Goal: Transaction & Acquisition: Purchase product/service

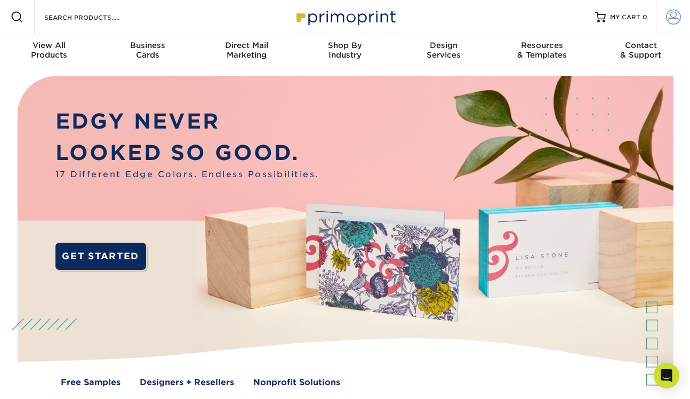
click at [675, 17] on span at bounding box center [673, 17] width 15 height 15
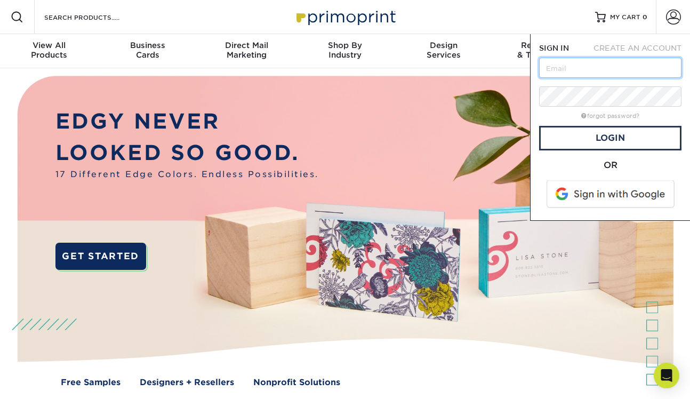
paste input "[PERSON_NAME][EMAIL_ADDRESS][PERSON_NAME][DOMAIN_NAME]"
type input "[PERSON_NAME][EMAIL_ADDRESS][PERSON_NAME][DOMAIN_NAME]"
click at [620, 156] on form "SIGN IN CREATE AN ACCOUNT annemarie.mcmahon@dvfs.org forgot password? All field…" at bounding box center [610, 127] width 142 height 169
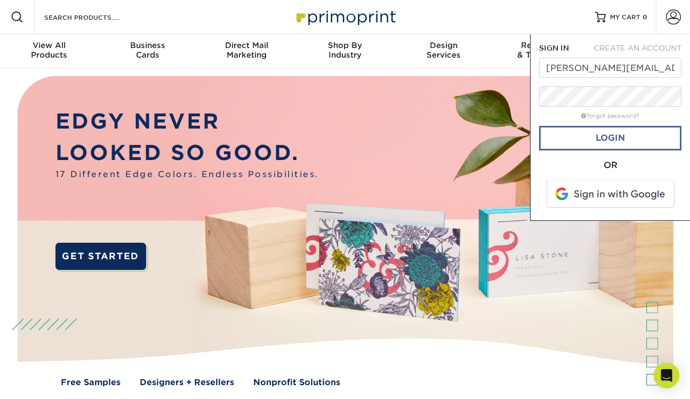
click at [616, 135] on link "Login" at bounding box center [610, 138] width 142 height 25
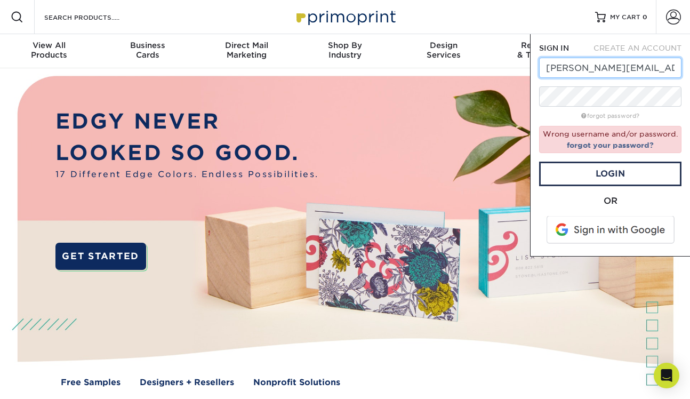
click at [549, 70] on input "annemarie.mcmahon@dvfs.org" at bounding box center [610, 68] width 142 height 20
click at [547, 70] on input "annemarie.mcmahon@dvfs.org" at bounding box center [610, 68] width 142 height 20
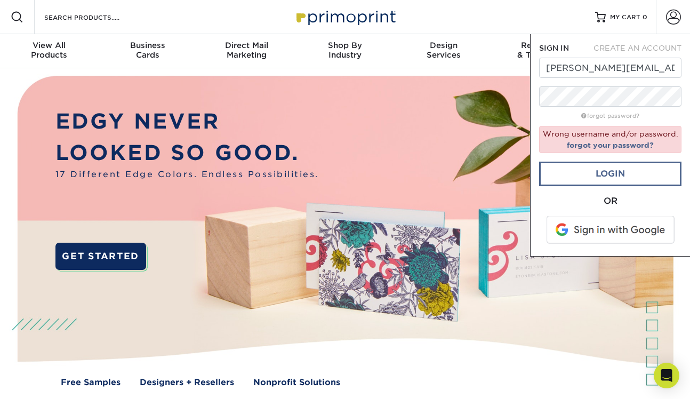
click at [605, 172] on link "Login" at bounding box center [610, 173] width 142 height 25
click at [582, 143] on link "forgot your password?" at bounding box center [609, 145] width 87 height 9
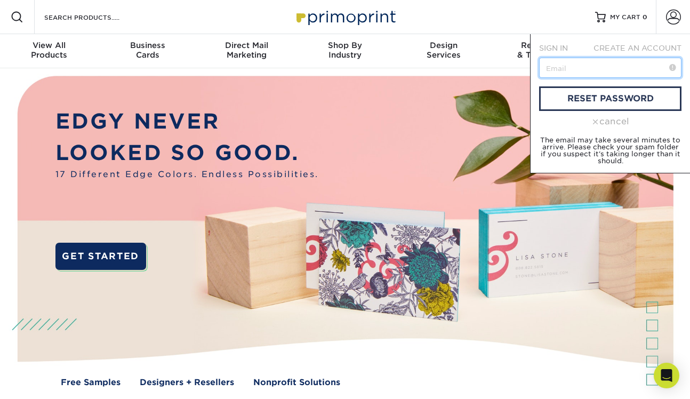
click at [582, 70] on input "text" at bounding box center [610, 68] width 142 height 20
paste input "DVFriendsLight2025!"
type input "DVFriendsLight2025!#"
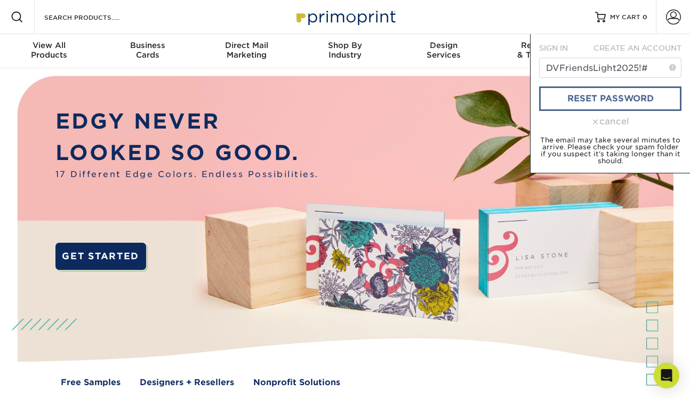
click at [624, 102] on link "reset password" at bounding box center [610, 98] width 142 height 25
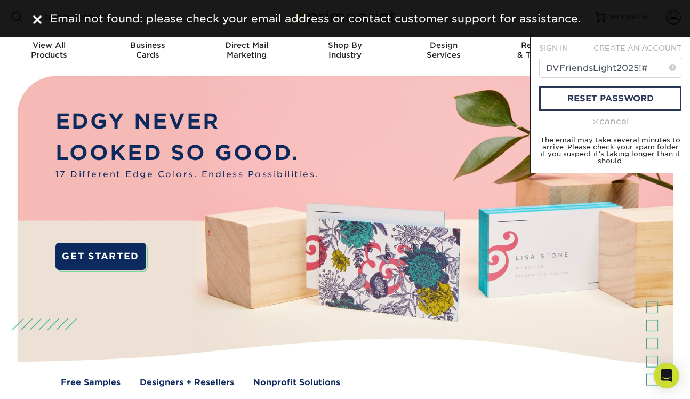
click at [645, 82] on form "SIGN IN CREATE AN ACCOUNT DVFriendsLight2025!# reset password cancel The email …" at bounding box center [610, 104] width 142 height 122
drag, startPoint x: 652, startPoint y: 68, endPoint x: 469, endPoint y: 65, distance: 183.4
click at [469, 65] on nav "Resources Menu Search Products Account SIGN IN CREATE AN ACCOUNT annemarie.mcma…" at bounding box center [345, 34] width 690 height 68
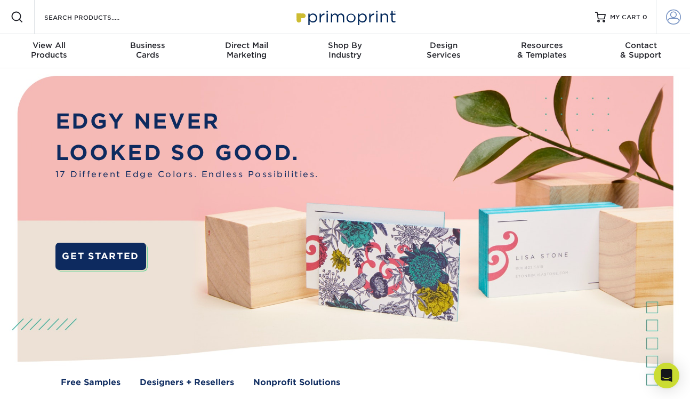
click at [677, 18] on span at bounding box center [673, 17] width 15 height 15
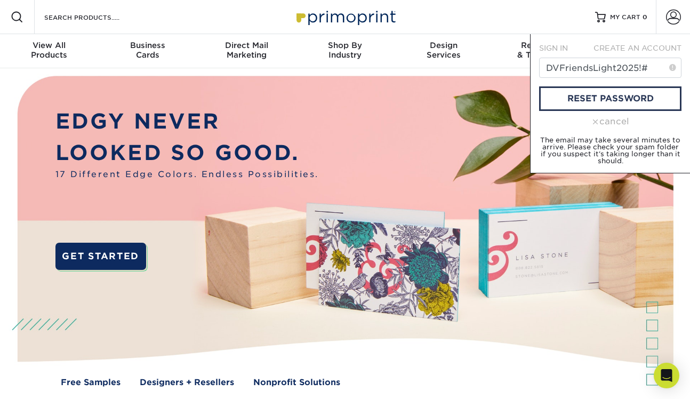
click at [554, 48] on span "SIGN IN" at bounding box center [553, 48] width 29 height 9
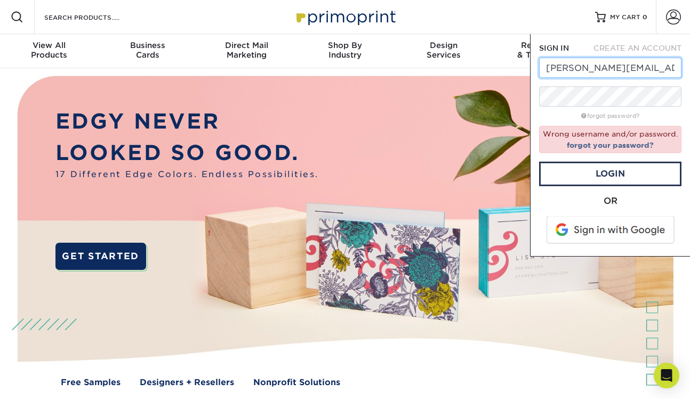
click at [550, 70] on input "annemarie.mcmahon@dvfs.org" at bounding box center [610, 68] width 142 height 20
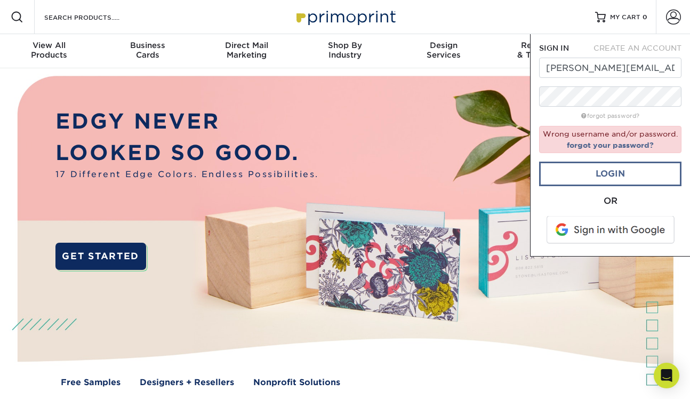
click at [597, 164] on link "Login" at bounding box center [610, 173] width 142 height 25
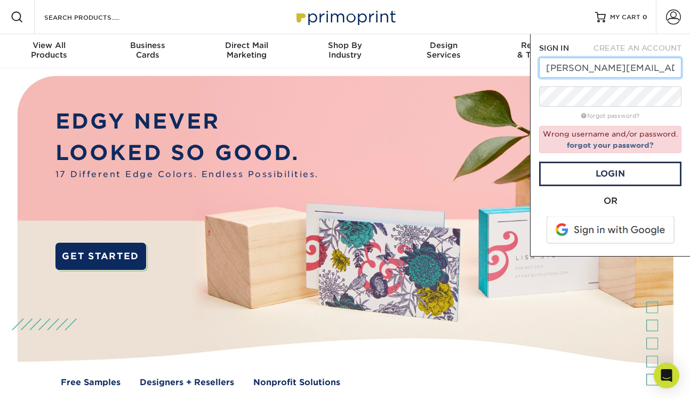
click at [643, 66] on input "Annemarie.mcmahon@dvfs.org" at bounding box center [610, 68] width 142 height 20
type input "\"
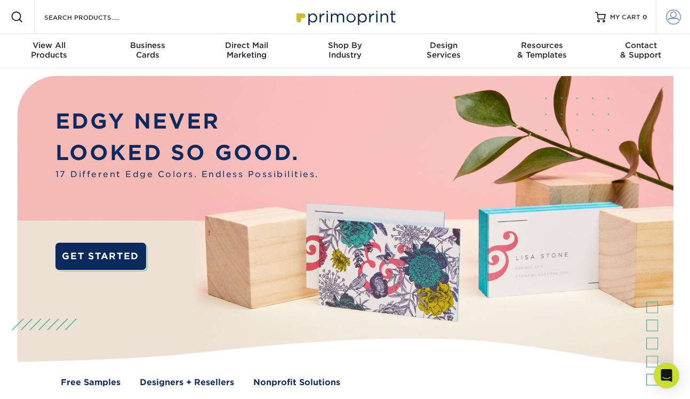
click at [681, 16] on link "Account" at bounding box center [672, 17] width 34 height 34
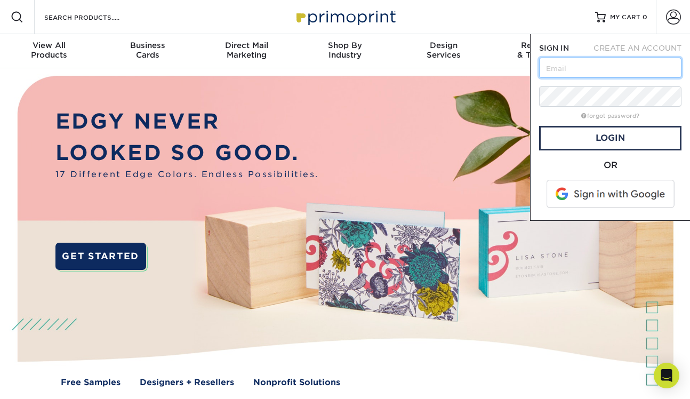
click at [666, 68] on input "text" at bounding box center [610, 68] width 142 height 20
click at [612, 82] on form "SIGN IN CREATE AN ACCOUNT forgot password? All fields are required. Login OR" at bounding box center [610, 127] width 142 height 169
click at [604, 71] on input "text" at bounding box center [610, 68] width 142 height 20
click at [560, 62] on input "text" at bounding box center [610, 68] width 142 height 20
paste input "[PERSON_NAME][EMAIL_ADDRESS][PERSON_NAME][DOMAIN_NAME]"
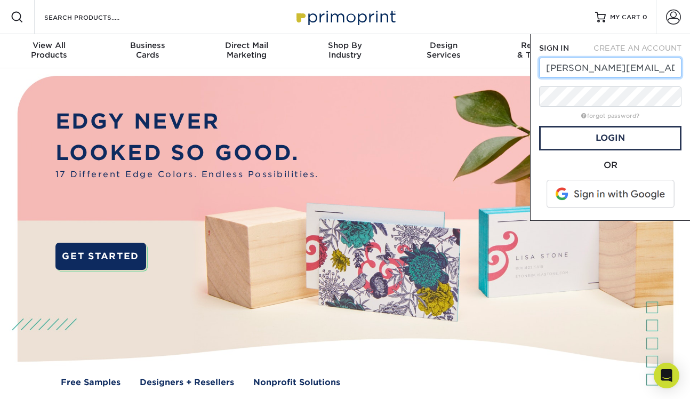
type input "[PERSON_NAME][EMAIL_ADDRESS][PERSON_NAME][DOMAIN_NAME]"
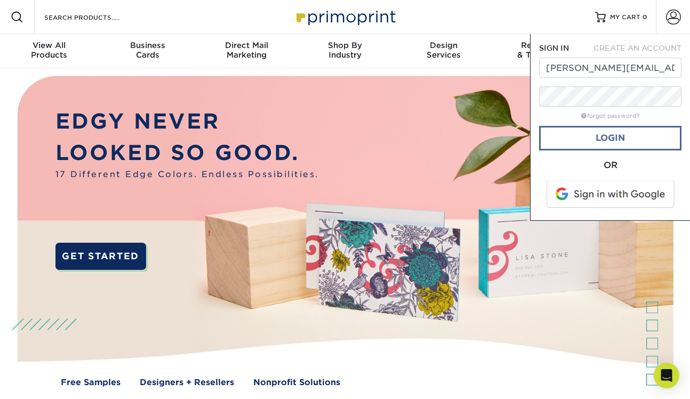
click at [579, 128] on link "Login" at bounding box center [610, 138] width 142 height 25
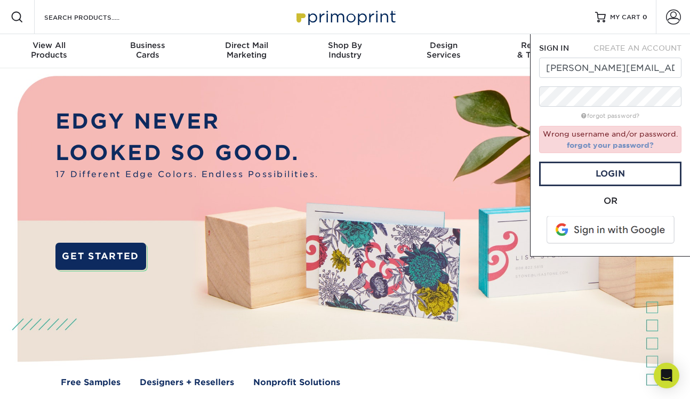
click at [584, 145] on link "forgot your password?" at bounding box center [609, 145] width 87 height 9
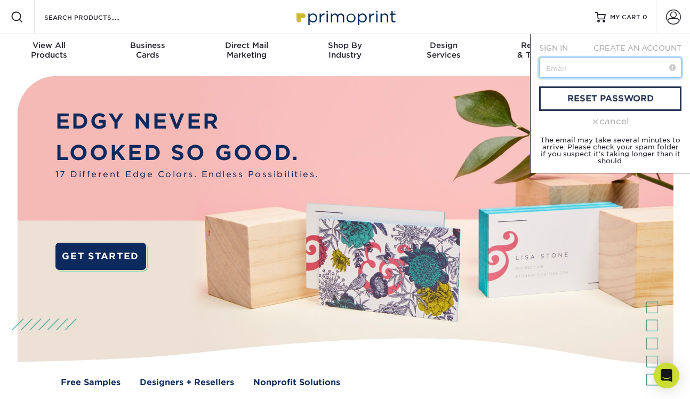
click at [560, 67] on input "text" at bounding box center [610, 68] width 142 height 20
paste input "DVFriendsLight2025!"
drag, startPoint x: 642, startPoint y: 68, endPoint x: 520, endPoint y: 59, distance: 121.8
click at [520, 59] on nav "Resources Menu Search Products Account SIGN IN CREATE AN ACCOUNT annemarie.mcma…" at bounding box center [345, 34] width 690 height 68
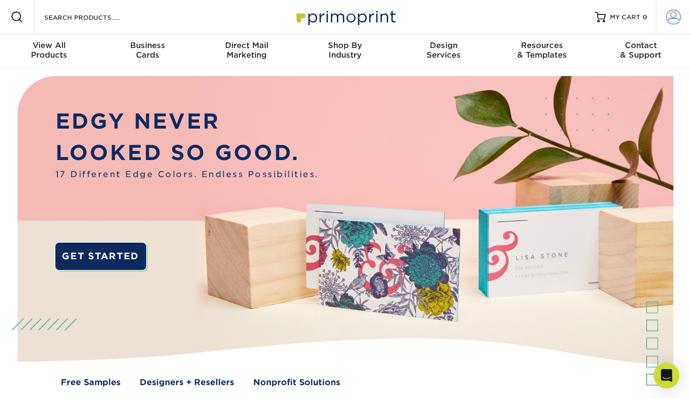
click at [681, 26] on link "Account" at bounding box center [672, 17] width 34 height 34
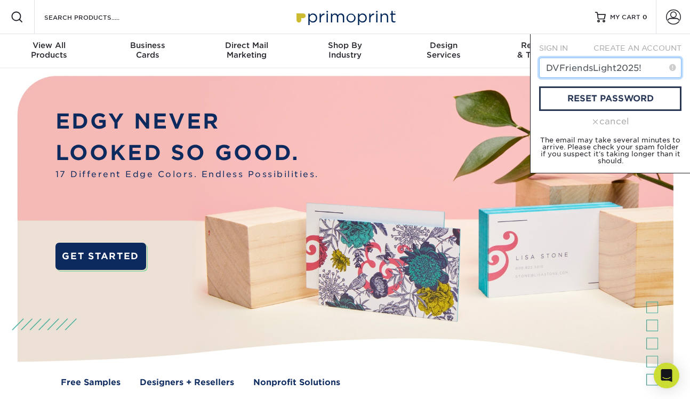
click at [585, 69] on input "DVFriendsLight2025!" at bounding box center [610, 68] width 142 height 20
click at [561, 62] on input "DVFriendsLight2025!" at bounding box center [610, 68] width 142 height 20
paste input "annemarie.mcmahon@dvfs.org"
drag, startPoint x: 554, startPoint y: 70, endPoint x: 493, endPoint y: 75, distance: 60.9
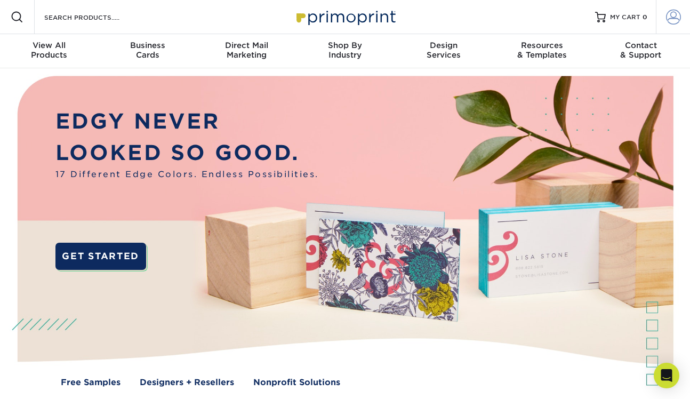
click at [657, 15] on link "Account" at bounding box center [672, 17] width 34 height 34
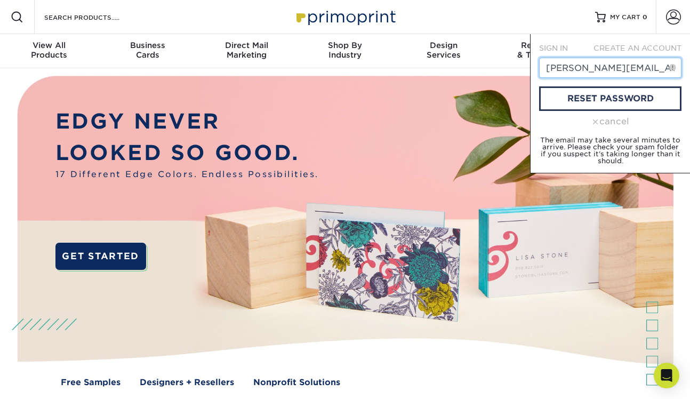
click at [551, 68] on input "annemarie.mcmahon@dvfs.org" at bounding box center [610, 68] width 142 height 20
type input "Annemarie.mcmahon@dvfs.org"
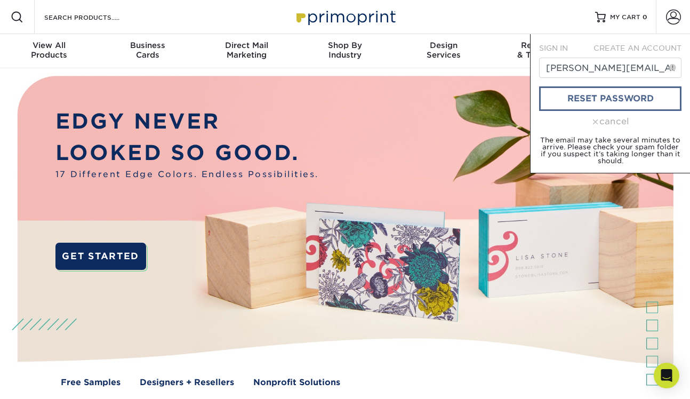
click at [588, 103] on link "reset password" at bounding box center [610, 98] width 142 height 25
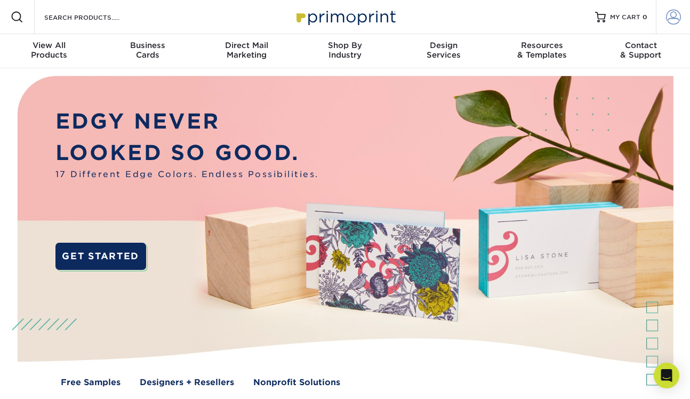
click at [663, 14] on link "Account" at bounding box center [672, 17] width 34 height 34
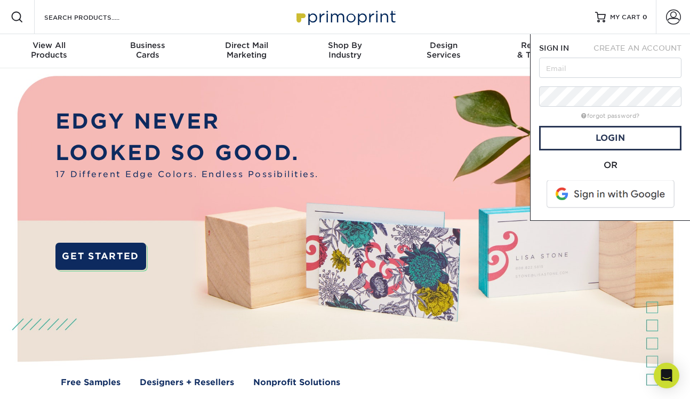
click at [570, 80] on form "SIGN IN CREATE AN ACCOUNT forgot password? All fields are required. Login OR" at bounding box center [610, 127] width 142 height 169
click at [570, 58] on input "text" at bounding box center [610, 68] width 142 height 20
paste input "[PERSON_NAME][EMAIL_ADDRESS][PERSON_NAME][DOMAIN_NAME]"
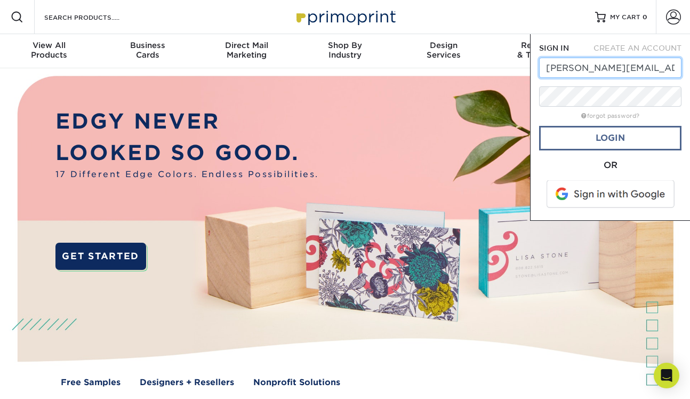
type input "[PERSON_NAME][EMAIL_ADDRESS][PERSON_NAME][DOMAIN_NAME]"
click at [602, 144] on link "Login" at bounding box center [610, 138] width 142 height 25
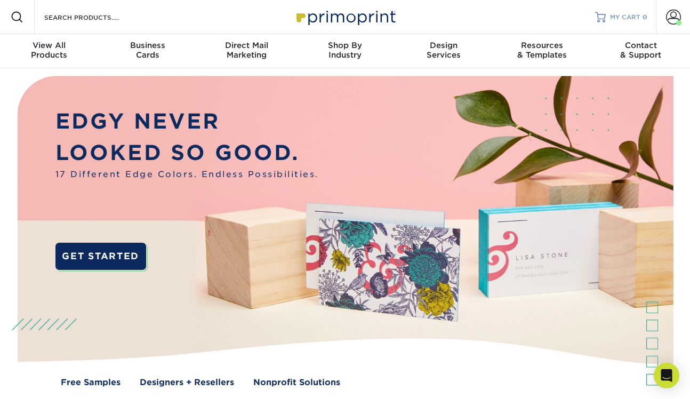
click at [619, 25] on link "MY CART 0" at bounding box center [621, 17] width 52 height 34
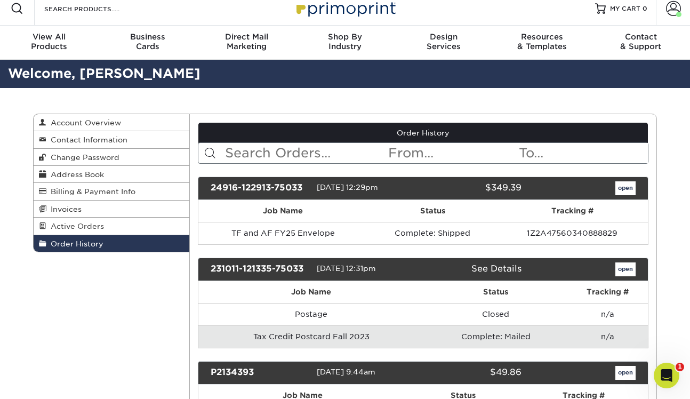
scroll to position [7, 0]
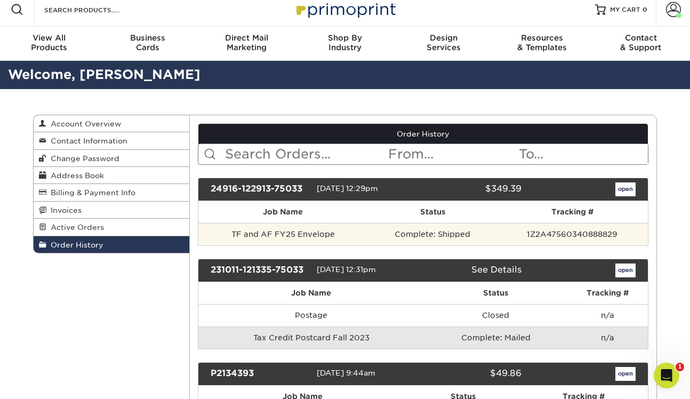
click at [344, 229] on td "TF and AF FY25 Envelope" at bounding box center [283, 234] width 170 height 22
click at [351, 236] on td "TF and AF FY25 Envelope" at bounding box center [283, 234] width 170 height 22
click at [320, 231] on td "TF and AF FY25 Envelope" at bounding box center [283, 234] width 170 height 22
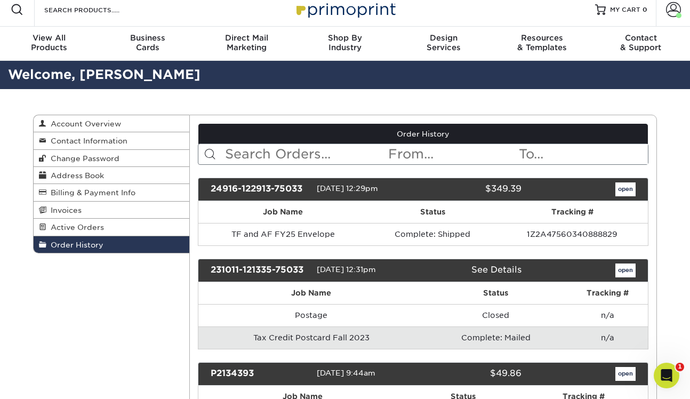
click at [630, 185] on link "open" at bounding box center [625, 189] width 20 height 14
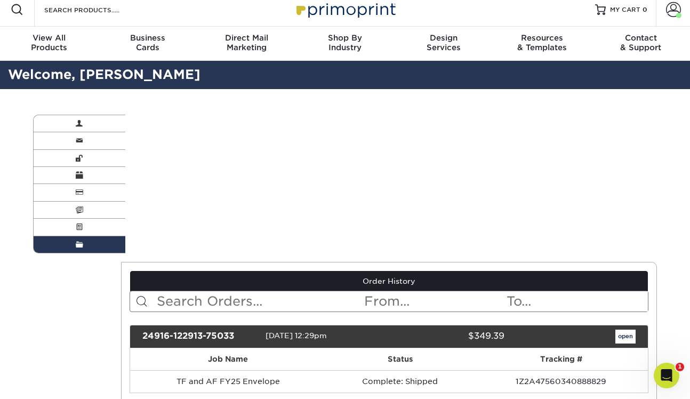
scroll to position [0, 0]
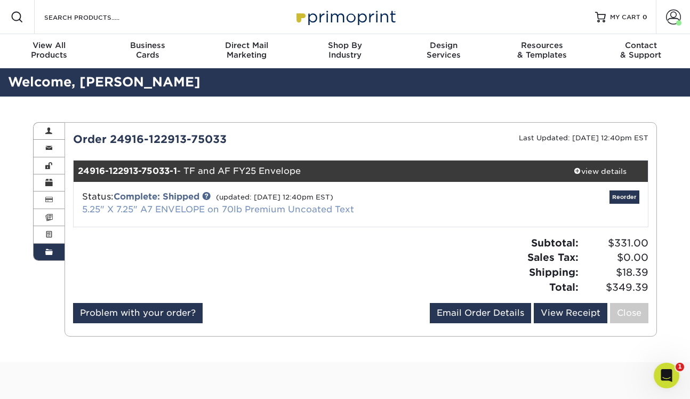
click at [230, 208] on link "5.25" X 7.25" A7 ENVELOPE on 70lb Premium Uncoated Text" at bounding box center [218, 209] width 272 height 10
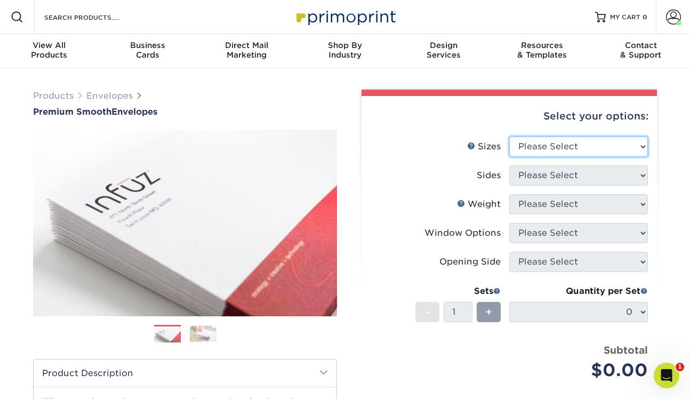
select select "5.25x7.25"
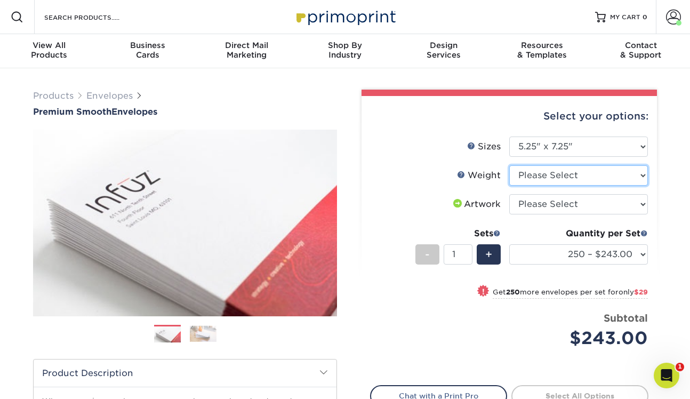
select select "70LB"
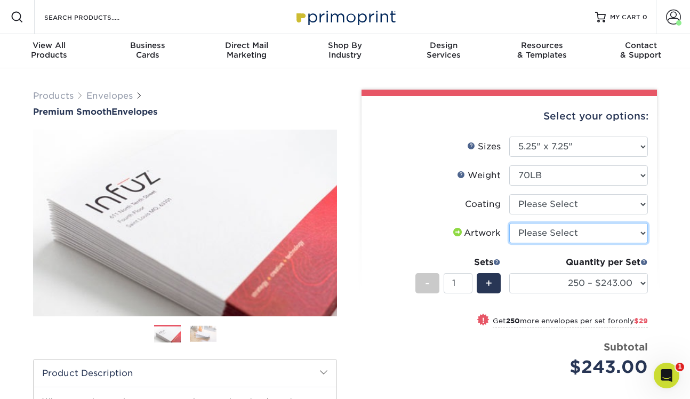
select select "upload"
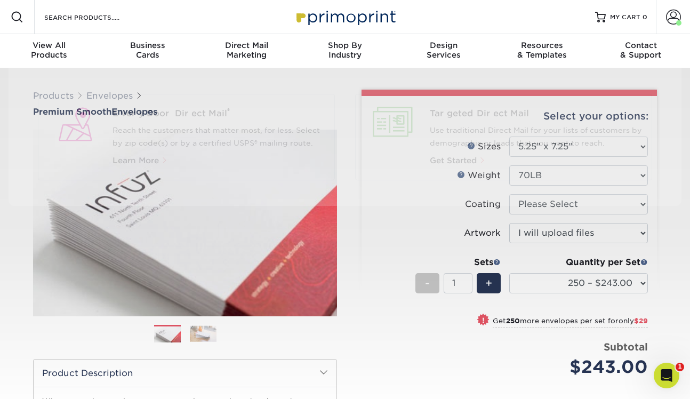
click at [202, 1] on div "Resources Menu Search Products Account [PERSON_NAME] Account Dashboard Active O…" at bounding box center [345, 17] width 690 height 34
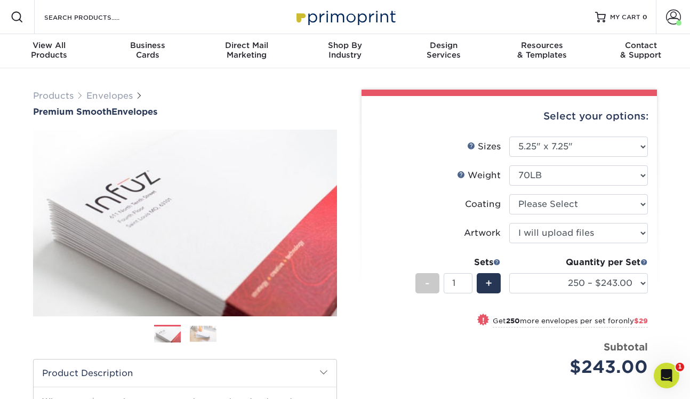
click at [202, 0] on div "Resources Menu Search Products Account [PERSON_NAME] Account Dashboard Active O…" at bounding box center [345, 17] width 690 height 34
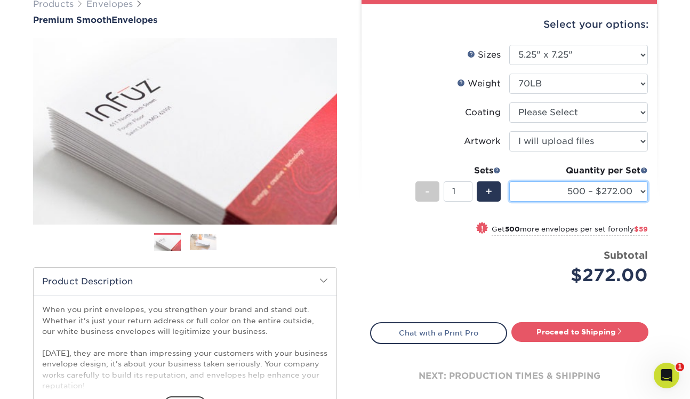
scroll to position [93, 0]
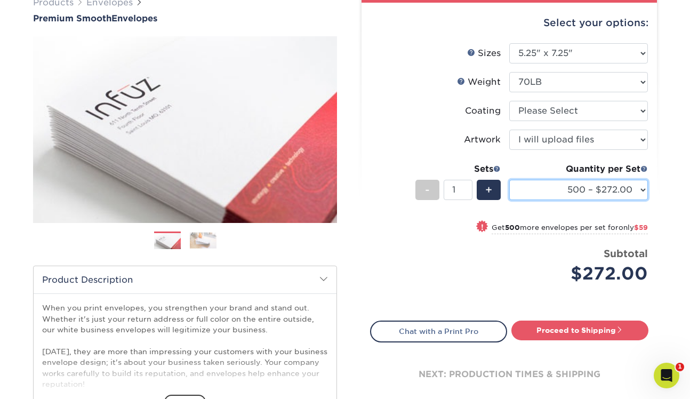
select select "1000 – $331.00"
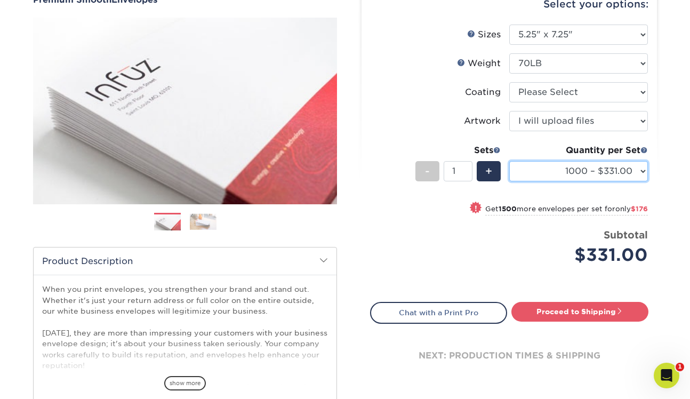
scroll to position [114, 0]
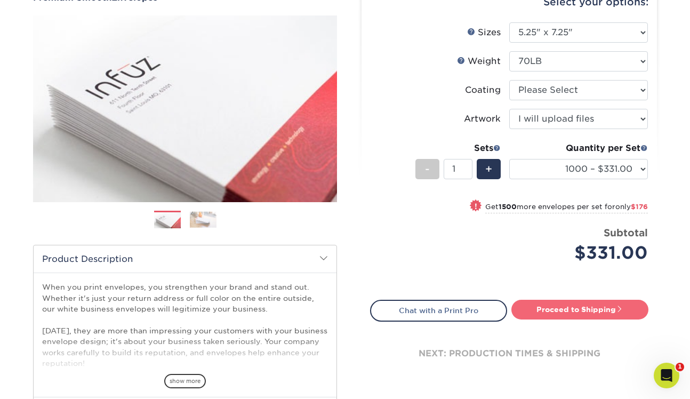
click at [545, 302] on link "Proceed to Shipping" at bounding box center [579, 308] width 137 height 19
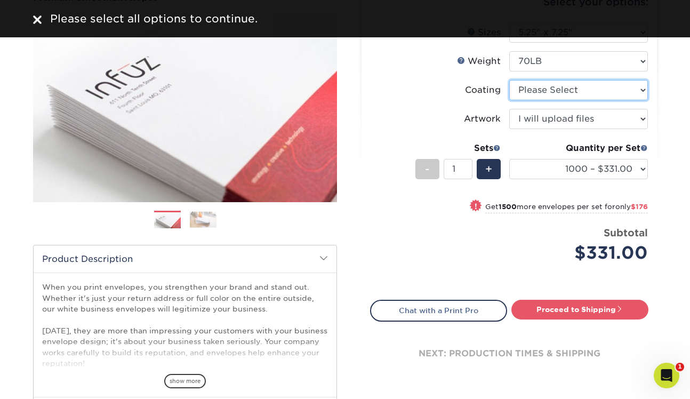
select select "3e7618de-abca-4bda-9f97-8b9129e913d8"
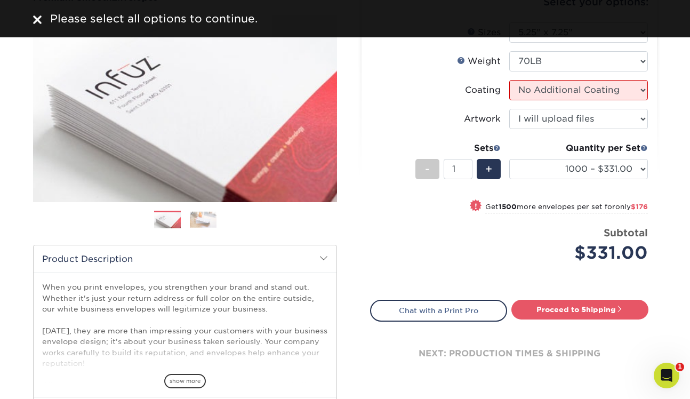
select select "-1"
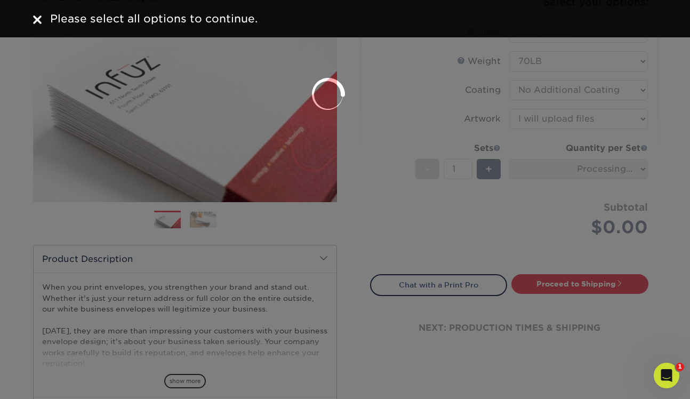
scroll to position [109, 0]
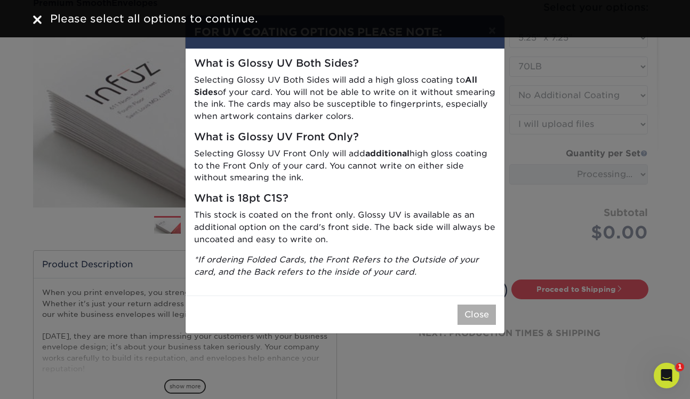
select select "upload"
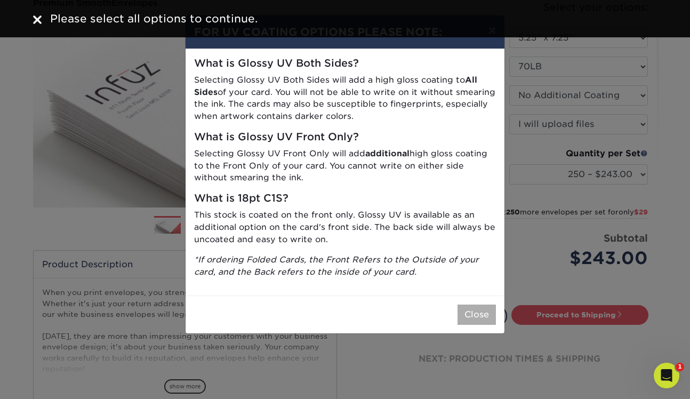
click at [475, 311] on button "Close" at bounding box center [476, 314] width 38 height 20
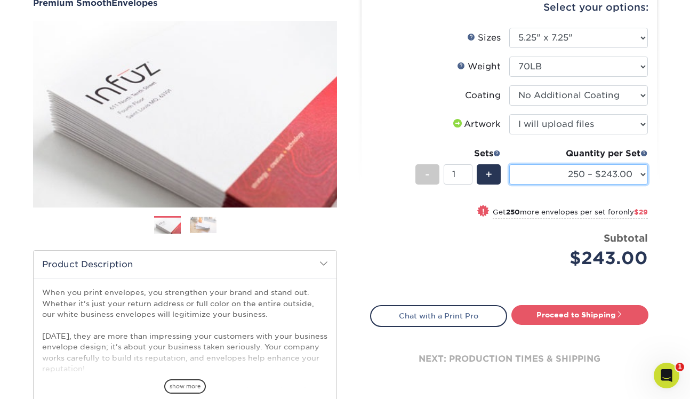
select select "1000 – $331.00"
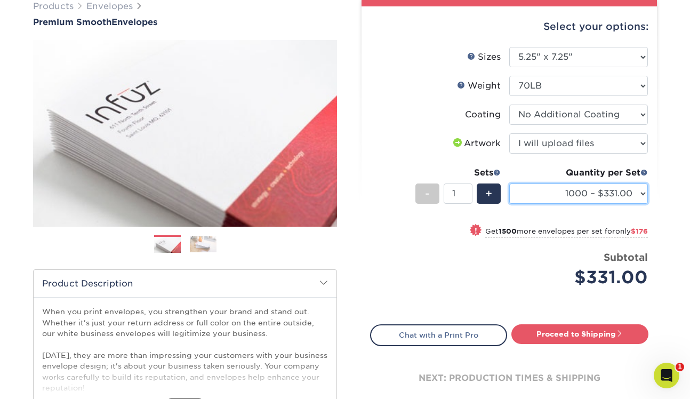
scroll to position [91, 0]
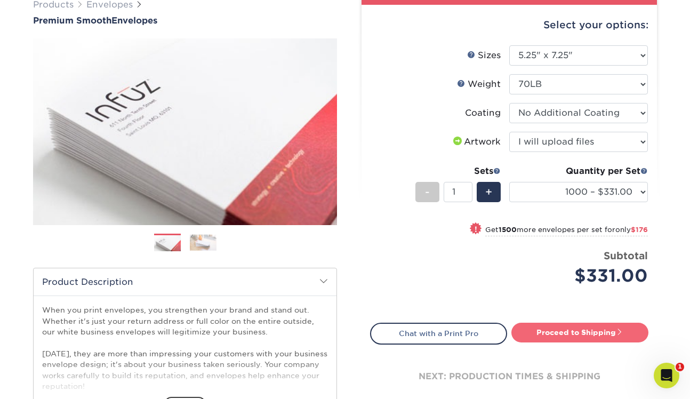
click at [564, 330] on link "Proceed to Shipping" at bounding box center [579, 331] width 137 height 19
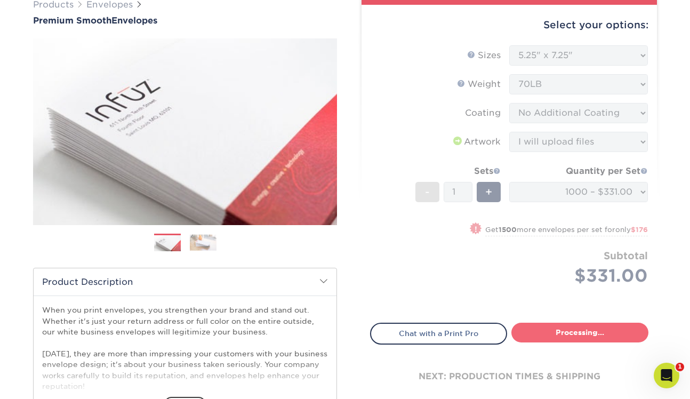
select select "99096935-5ad8-4de9-bfb1-453b8896b839"
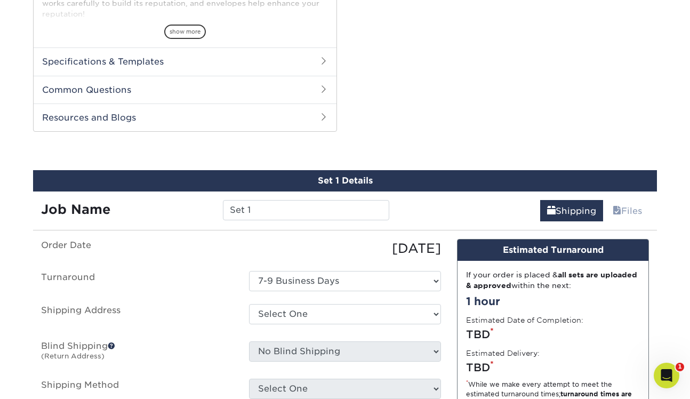
scroll to position [542, 0]
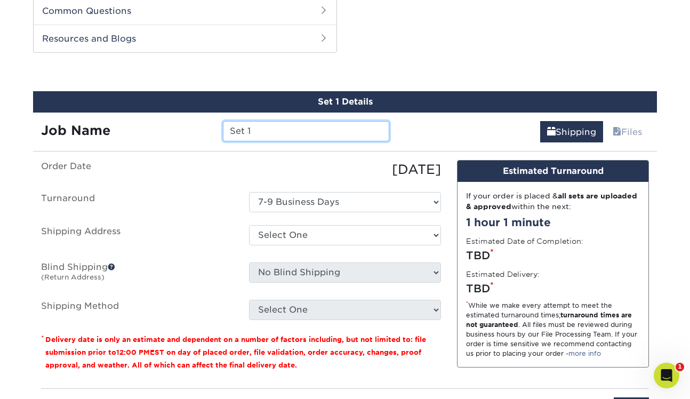
click at [321, 134] on input "Set 1" at bounding box center [306, 131] width 166 height 20
paste input "DV_AnnualFund_25-26_A7 ENV"
type input "DV_AnnualFund_25-26_A7 ENV"
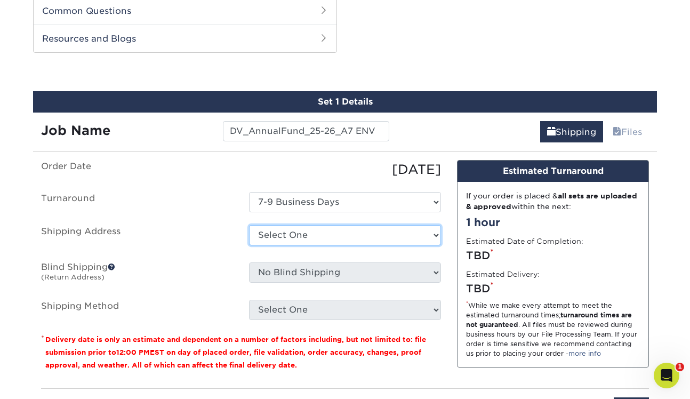
select select "274074"
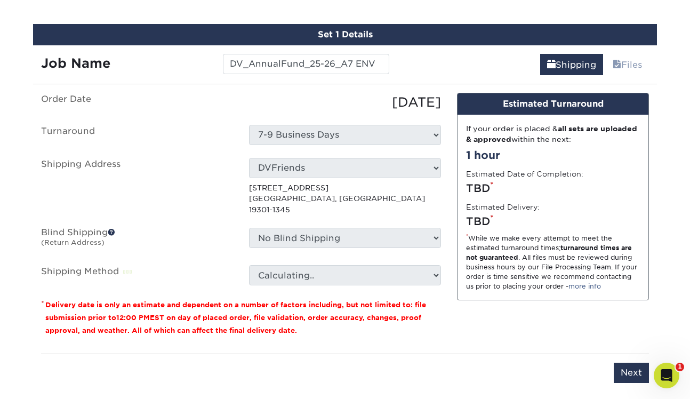
scroll to position [613, 0]
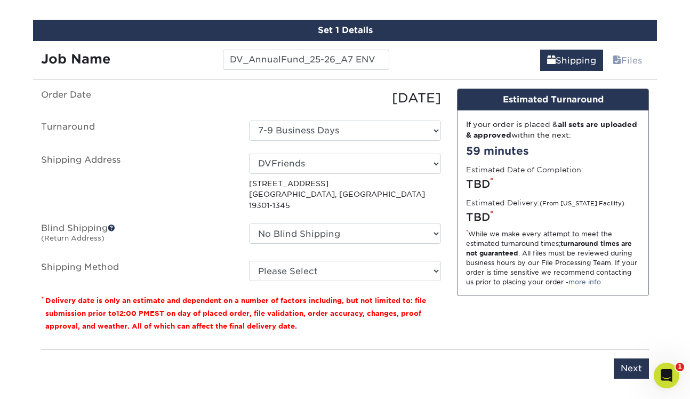
click at [284, 248] on ul "Order Date 09/19/2025 Turnaround Select One 7-9 Business Days Shipping Address …" at bounding box center [241, 184] width 400 height 192
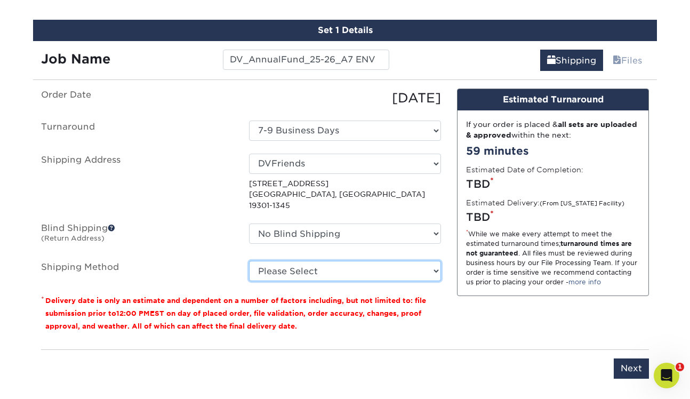
select select "03"
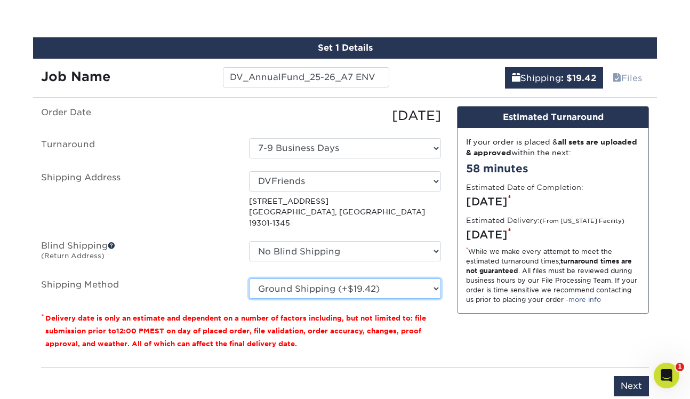
scroll to position [598, 0]
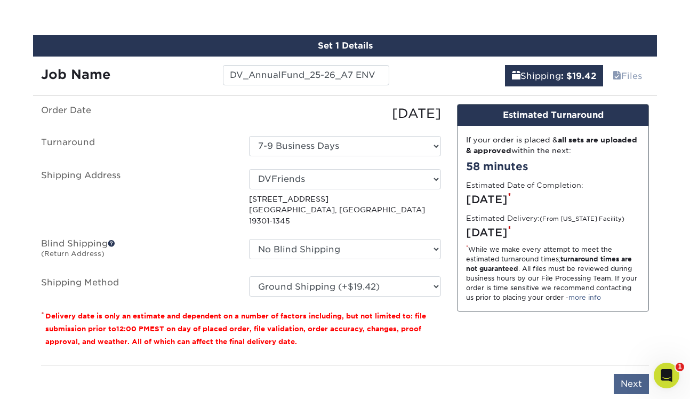
click at [621, 374] on input "Next" at bounding box center [630, 384] width 35 height 20
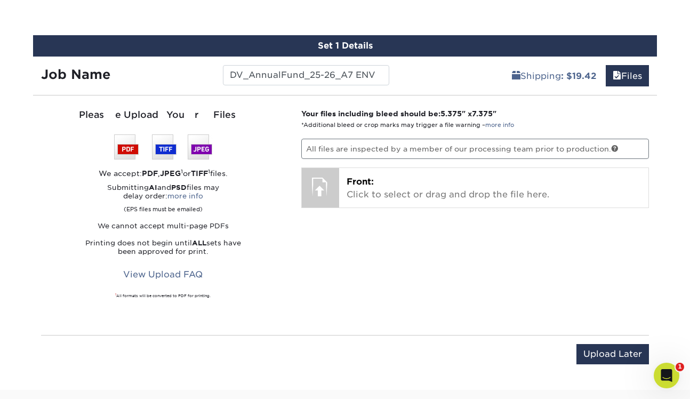
click at [446, 143] on p "All files are inspected by a member of our processing team prior to production." at bounding box center [475, 149] width 348 height 20
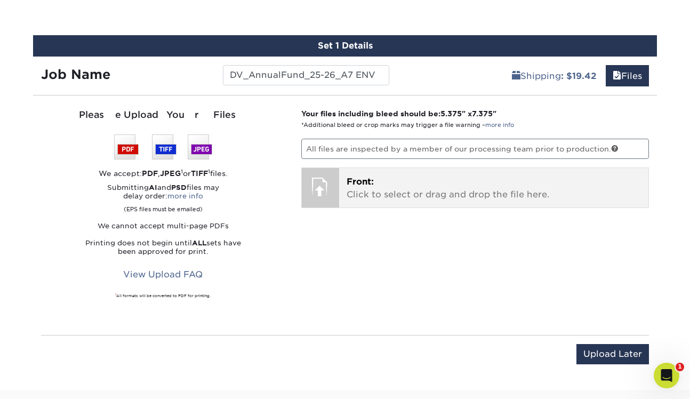
click at [368, 194] on p "Front: Click to select or drag and drop the file here." at bounding box center [493, 188] width 295 height 26
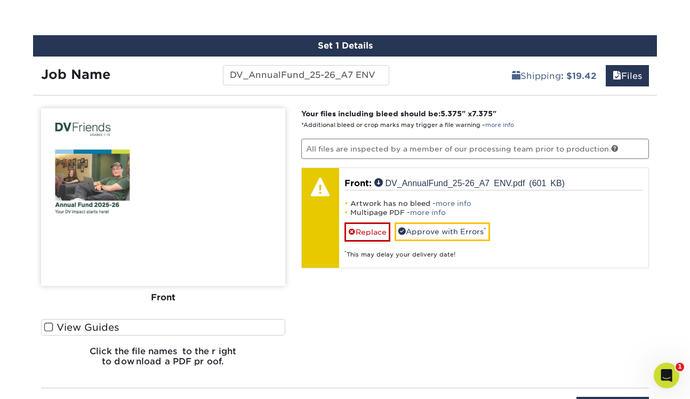
click at [73, 323] on label "View Guides" at bounding box center [163, 327] width 244 height 17
click at [0, 0] on input "View Guides" at bounding box center [0, 0] width 0 height 0
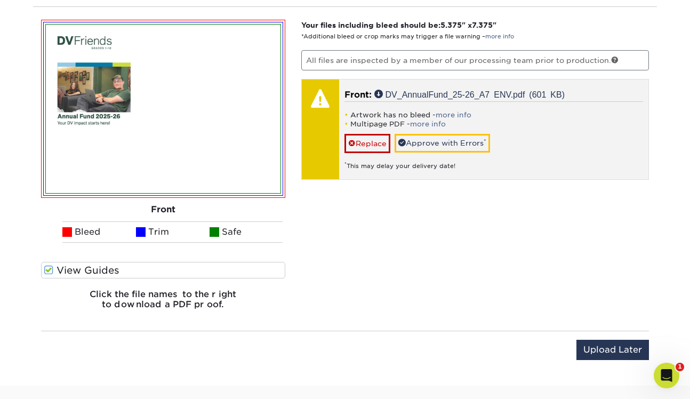
scroll to position [685, 0]
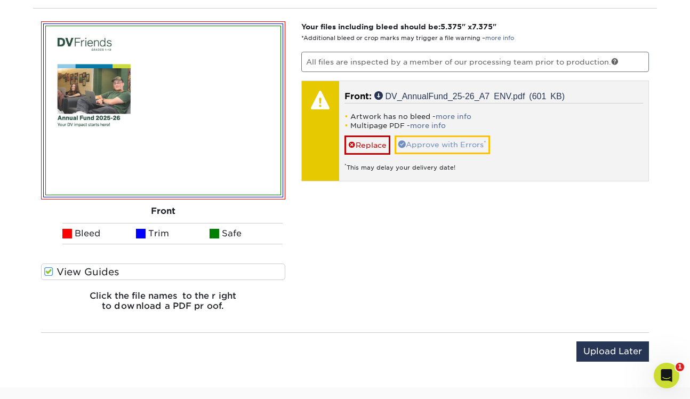
click at [446, 139] on link "Approve with Errors *" at bounding box center [441, 144] width 95 height 18
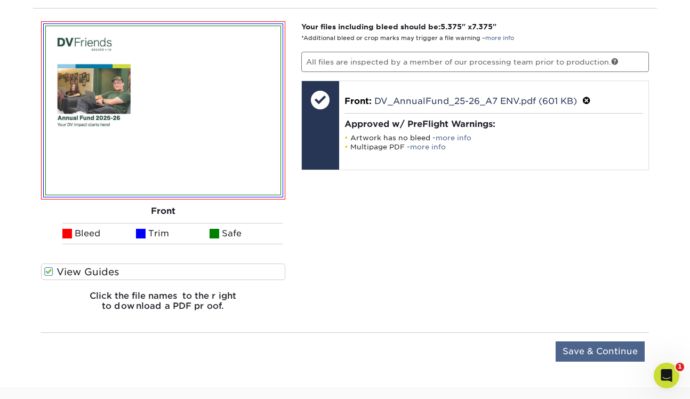
click at [570, 341] on input "Save & Continue" at bounding box center [599, 351] width 89 height 20
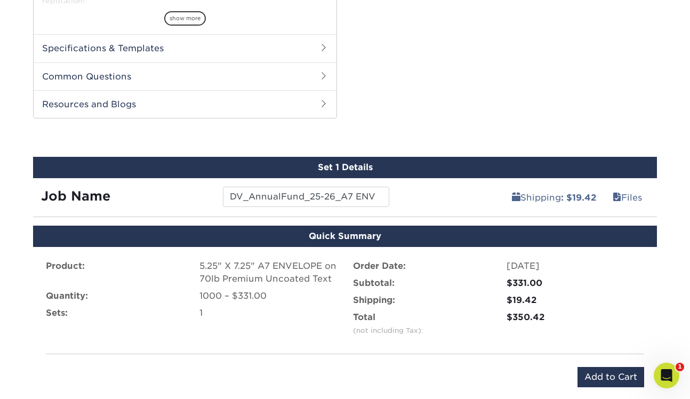
scroll to position [517, 0]
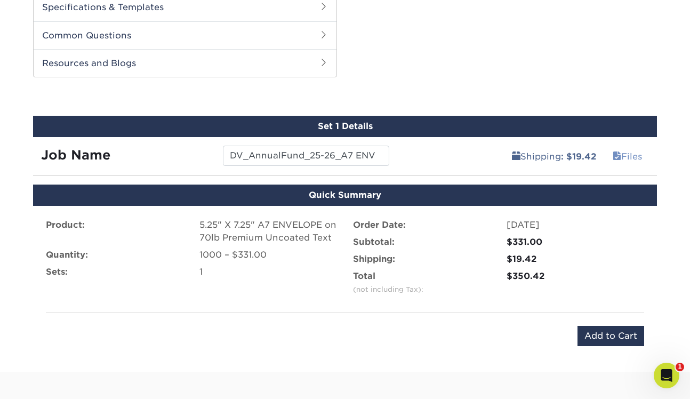
click at [626, 155] on link "Files" at bounding box center [626, 155] width 43 height 21
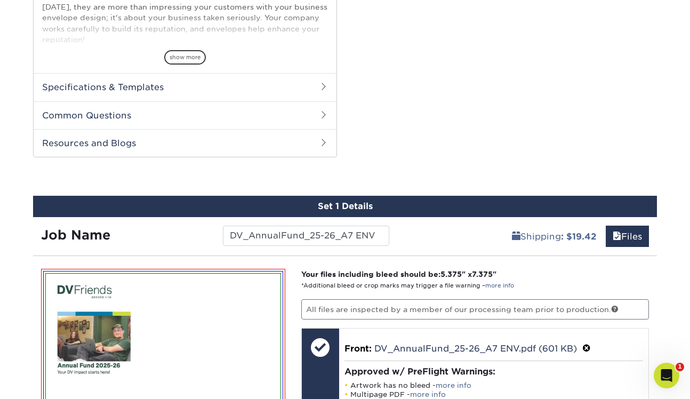
scroll to position [335, 0]
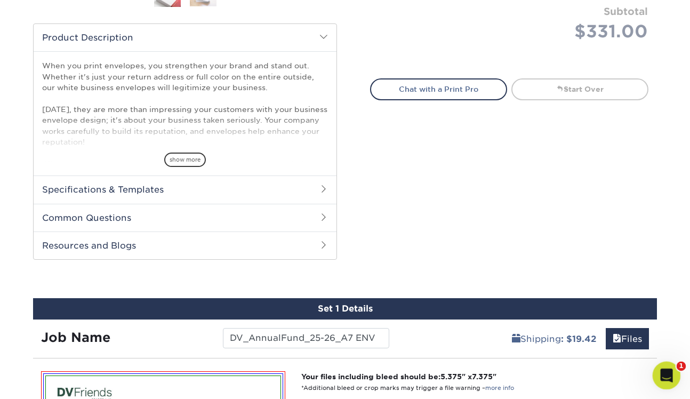
click at [658, 377] on icon "Open Intercom Messenger" at bounding box center [665, 374] width 18 height 18
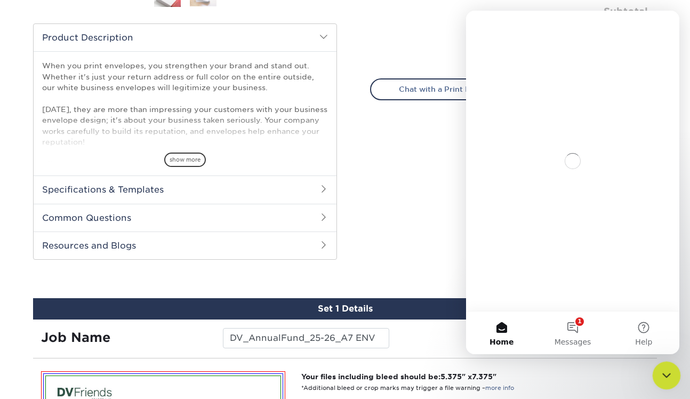
scroll to position [0, 0]
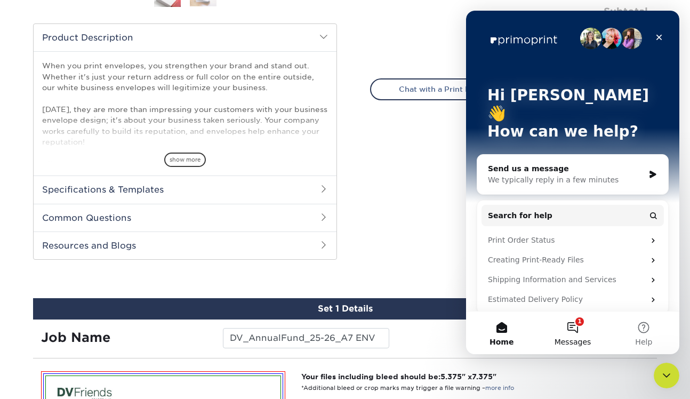
click at [584, 334] on button "1 Messages" at bounding box center [572, 332] width 71 height 43
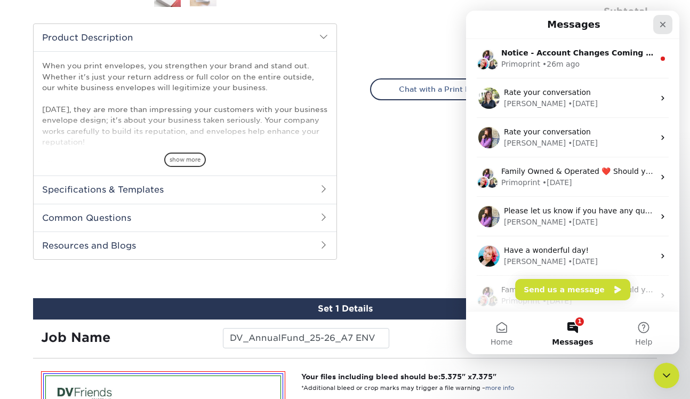
click at [665, 19] on div "Close" at bounding box center [662, 24] width 19 height 19
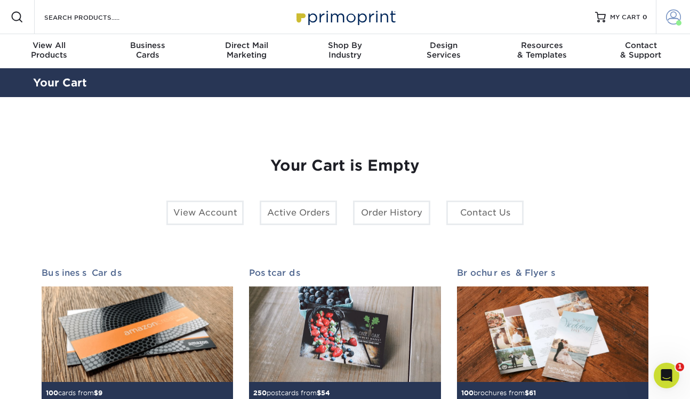
click at [669, 22] on span at bounding box center [673, 17] width 15 height 15
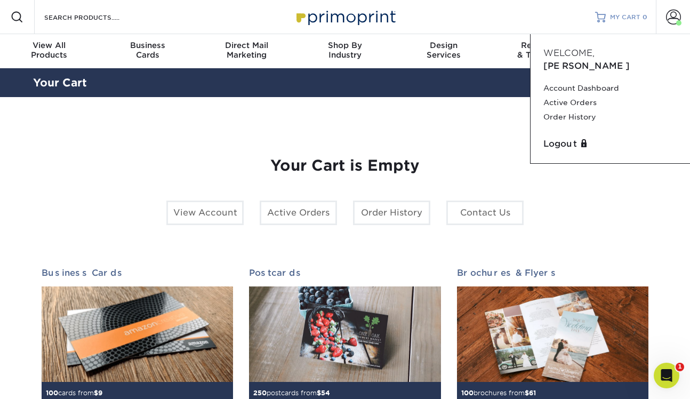
click at [620, 19] on span "MY CART" at bounding box center [625, 17] width 30 height 9
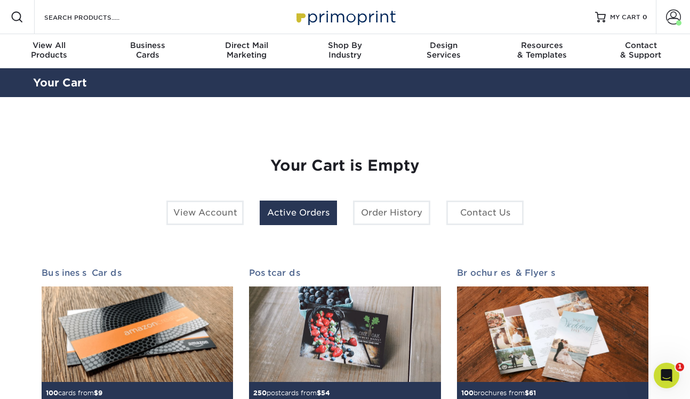
click at [325, 209] on link "Active Orders" at bounding box center [298, 212] width 77 height 25
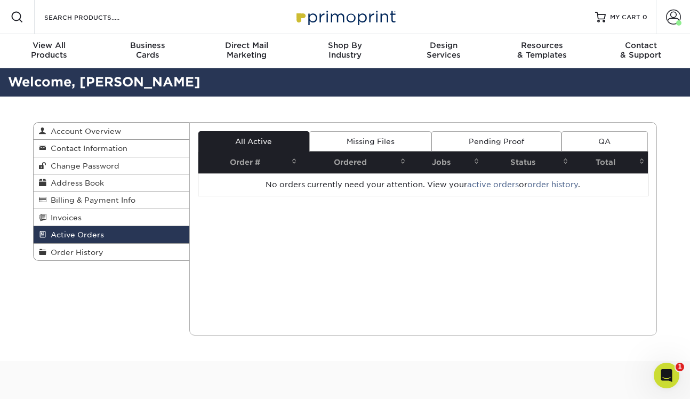
click at [387, 147] on link "Missing Files" at bounding box center [370, 141] width 122 height 20
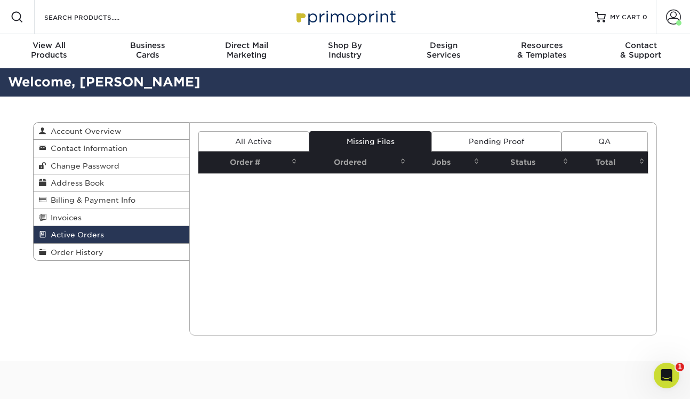
click at [476, 138] on link "Pending Proof" at bounding box center [495, 141] width 129 height 20
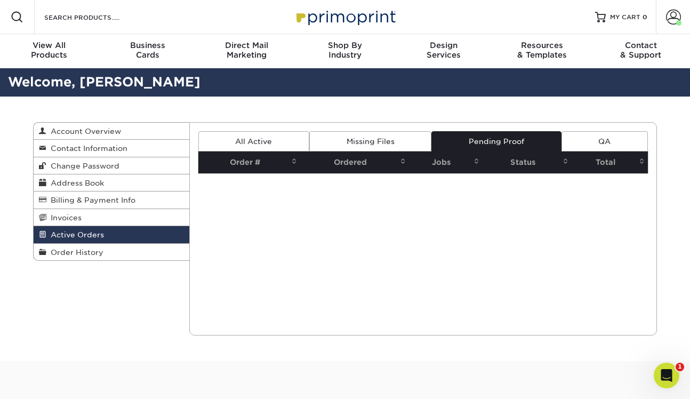
click at [598, 138] on link "QA" at bounding box center [604, 141] width 86 height 20
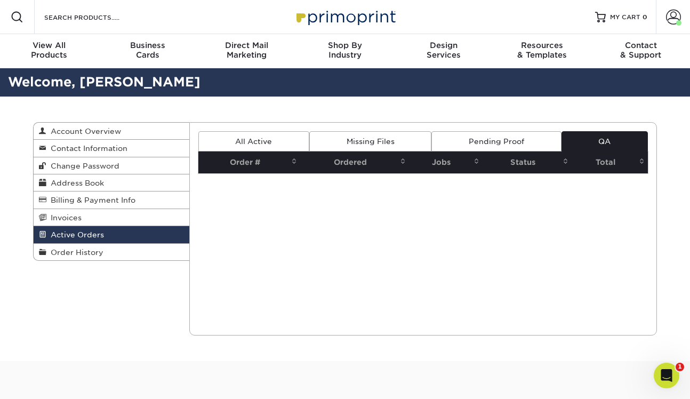
click at [217, 137] on link "All Active" at bounding box center [253, 141] width 111 height 20
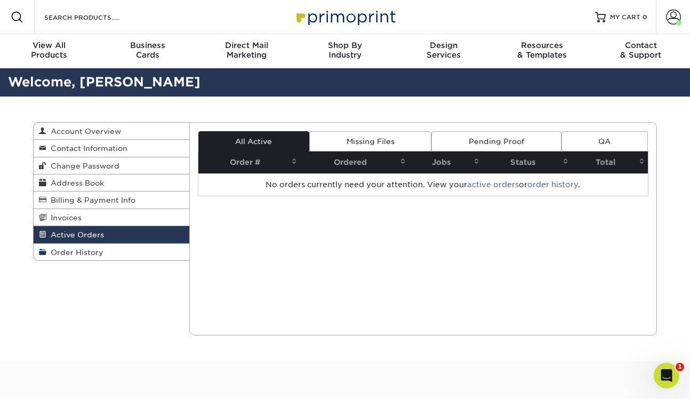
click at [95, 250] on span "Order History" at bounding box center [74, 252] width 57 height 9
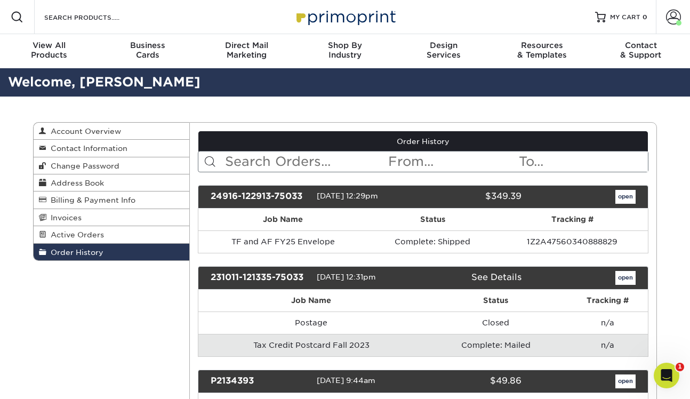
click at [619, 195] on link "open" at bounding box center [625, 197] width 20 height 14
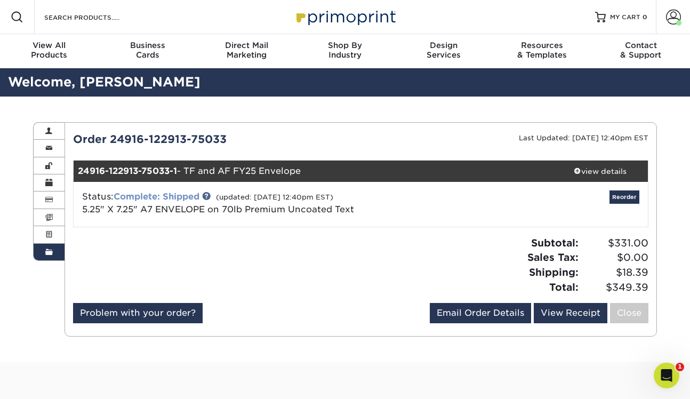
click at [179, 192] on link "Complete: Shipped" at bounding box center [157, 196] width 86 height 10
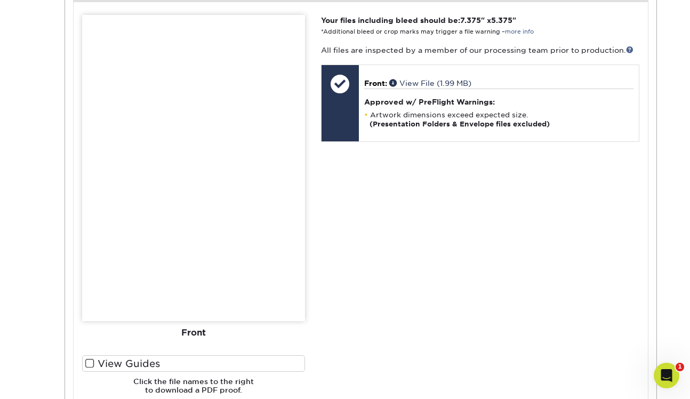
scroll to position [442, 0]
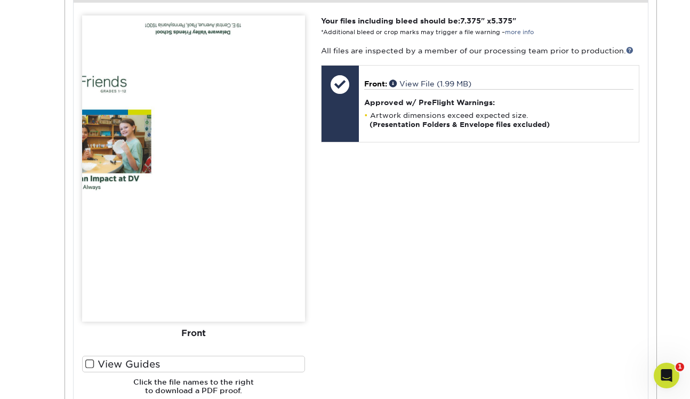
click at [125, 358] on label "View Guides" at bounding box center [193, 363] width 223 height 17
click at [0, 0] on input "View Guides" at bounding box center [0, 0] width 0 height 0
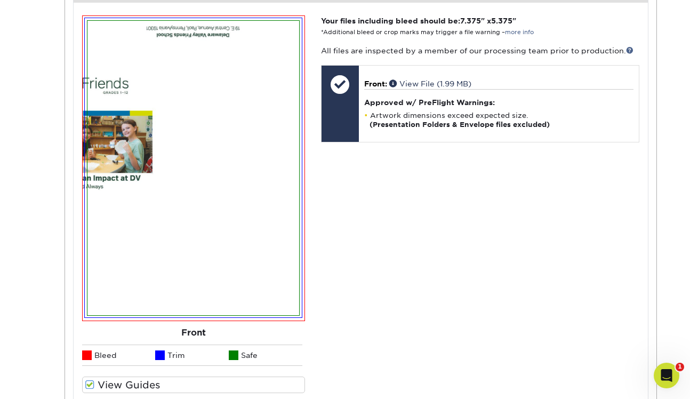
click at [125, 358] on li "Bleed" at bounding box center [119, 354] width 74 height 21
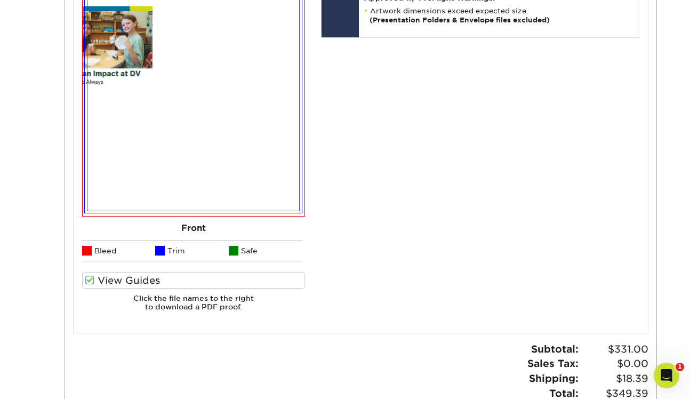
scroll to position [550, 0]
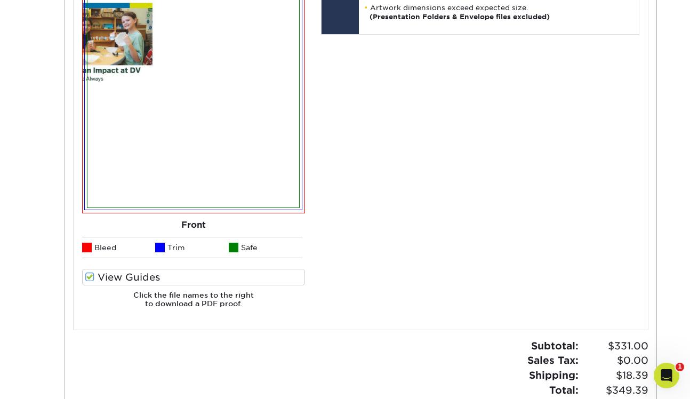
click at [108, 277] on label "View Guides" at bounding box center [193, 277] width 223 height 17
click at [0, 0] on input "View Guides" at bounding box center [0, 0] width 0 height 0
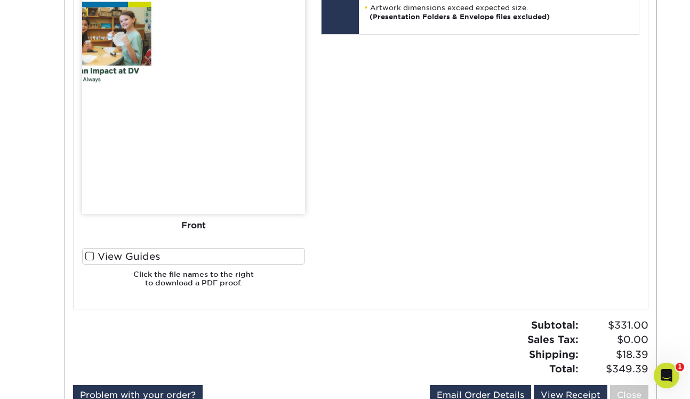
click at [106, 257] on label "View Guides" at bounding box center [193, 256] width 223 height 17
click at [0, 0] on input "View Guides" at bounding box center [0, 0] width 0 height 0
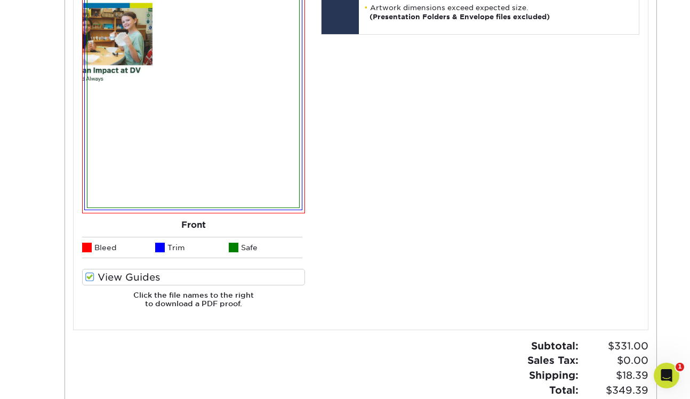
click at [107, 279] on label "View Guides" at bounding box center [193, 277] width 223 height 17
click at [0, 0] on input "View Guides" at bounding box center [0, 0] width 0 height 0
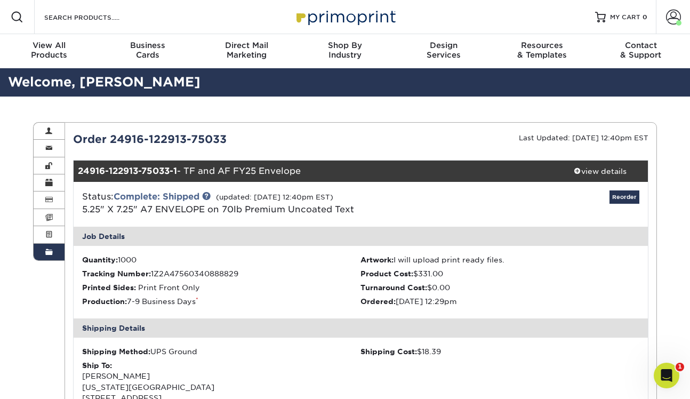
scroll to position [0, 0]
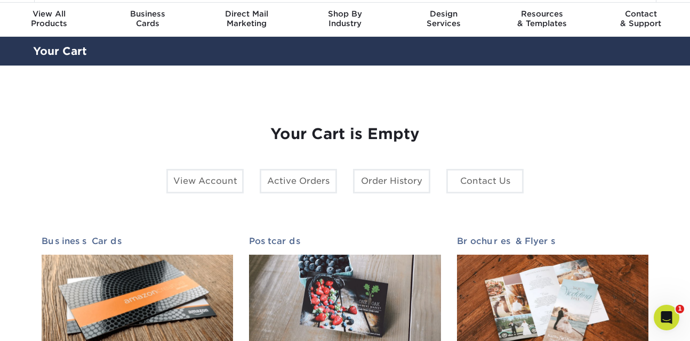
scroll to position [13, 0]
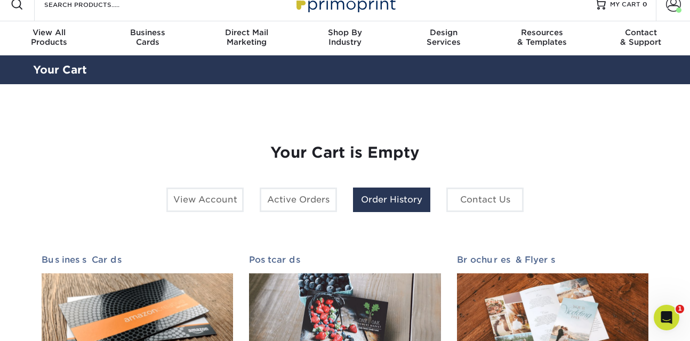
click at [384, 198] on link "Order History" at bounding box center [391, 200] width 77 height 25
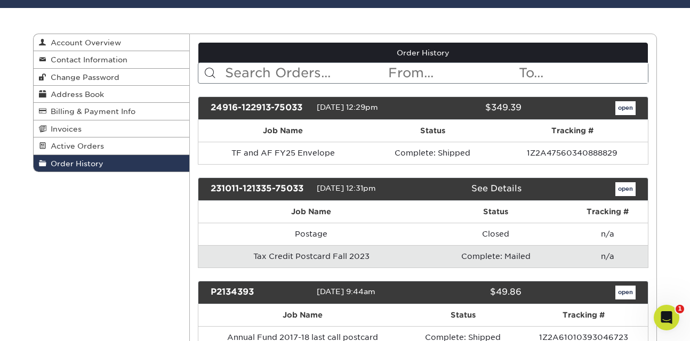
scroll to position [74, 0]
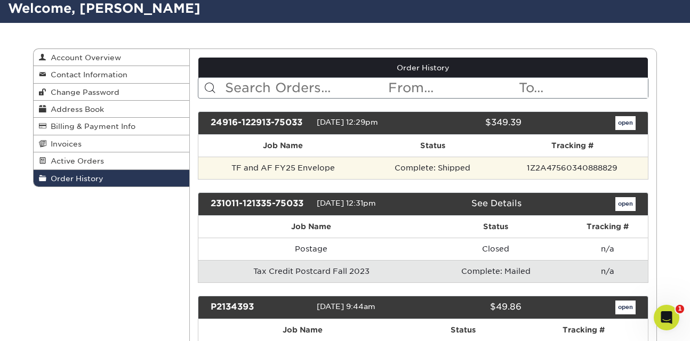
click at [448, 164] on td "Complete: Shipped" at bounding box center [432, 168] width 128 height 22
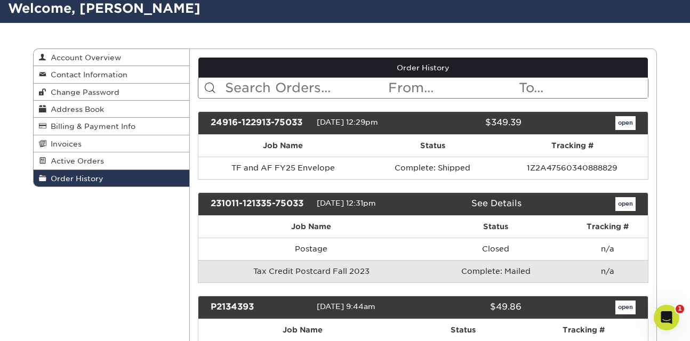
click at [622, 126] on link "open" at bounding box center [625, 123] width 20 height 14
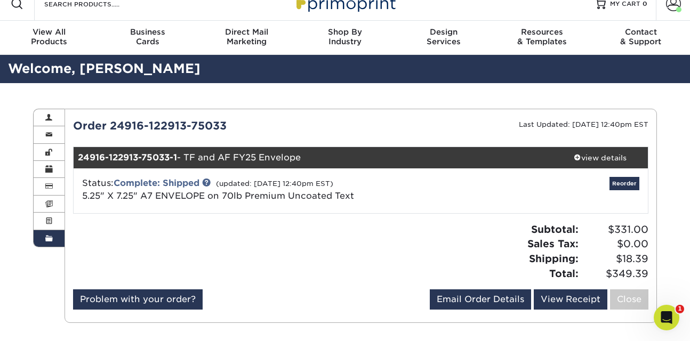
scroll to position [15, 0]
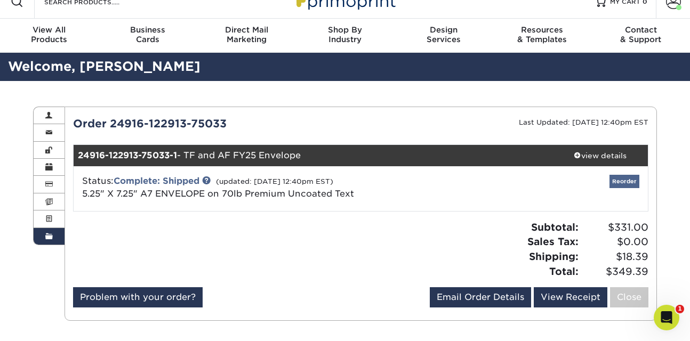
click at [623, 182] on link "Reorder" at bounding box center [624, 181] width 30 height 13
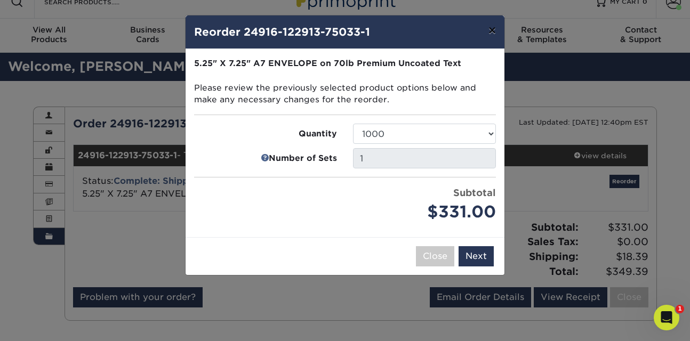
click at [492, 36] on button "×" at bounding box center [492, 30] width 25 height 30
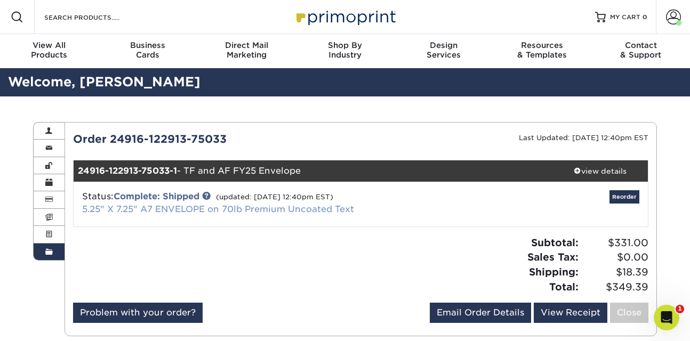
scroll to position [0, 0]
click at [186, 208] on link "5.25" X 7.25" A7 ENVELOPE on 70lb Premium Uncoated Text" at bounding box center [218, 209] width 272 height 10
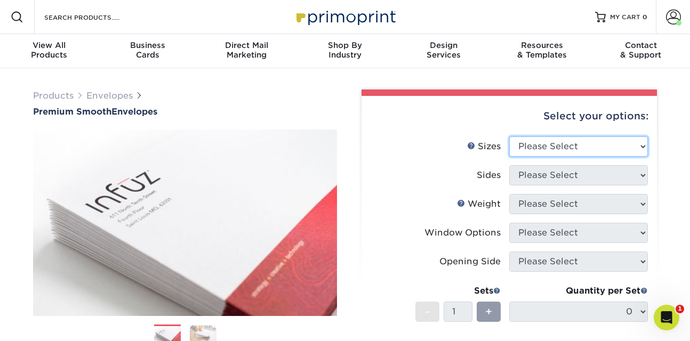
select select "5.25x7.25"
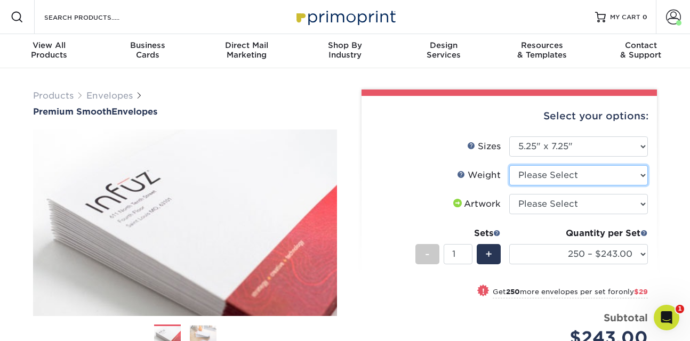
select select "70LB"
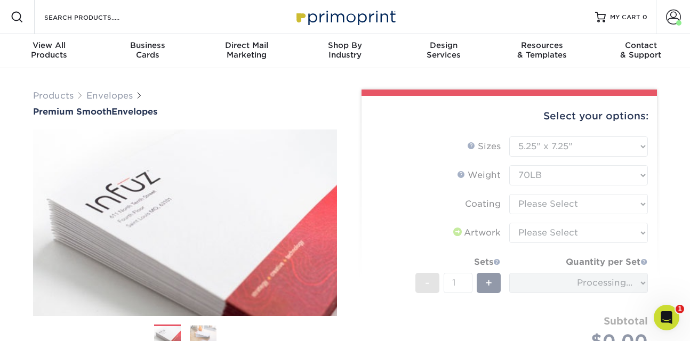
click at [546, 210] on form "Sizes Help Sizes Please Select 8.875" x 3.875" 4.125" x 9.5" 5.25" x 7.25" 9" x…" at bounding box center [509, 255] width 278 height 239
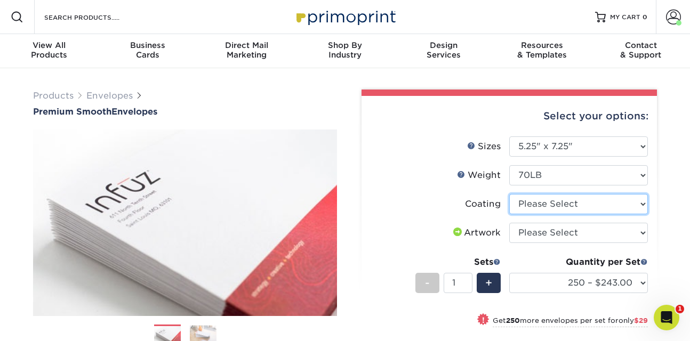
select select "3e7618de-abca-4bda-9f97-8b9129e913d8"
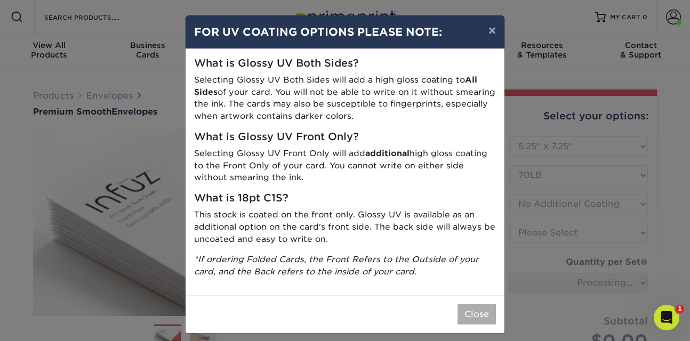
click at [476, 313] on button "Close" at bounding box center [476, 314] width 38 height 20
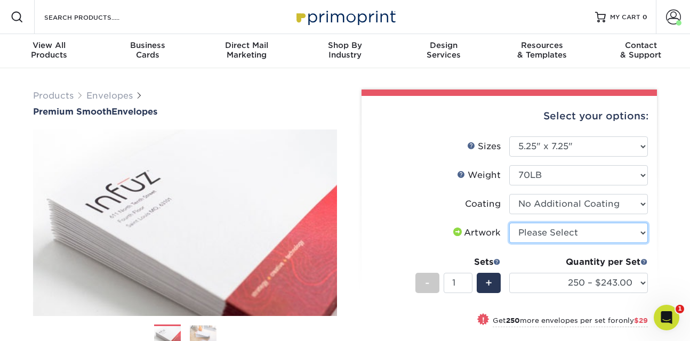
select select "upload"
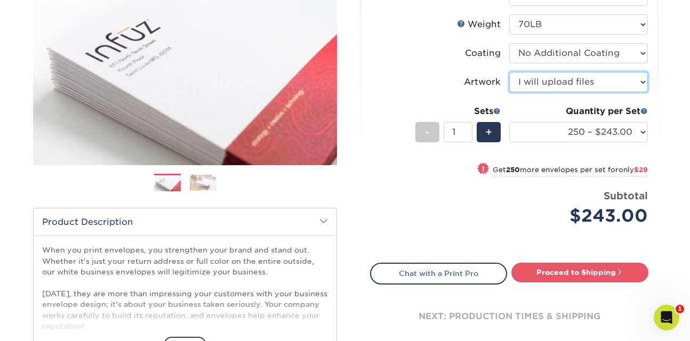
scroll to position [179, 0]
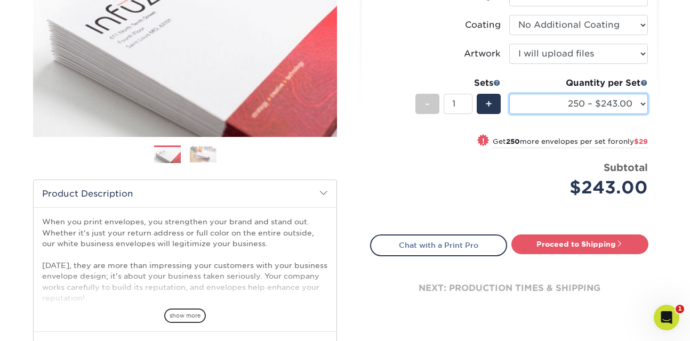
select select "1000 – $331.00"
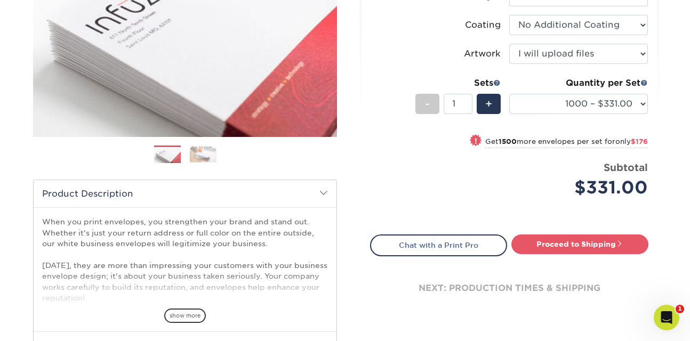
click at [359, 168] on div "Select your options: Sizes Help Sizes 9" x 12" -" at bounding box center [505, 119] width 304 height 418
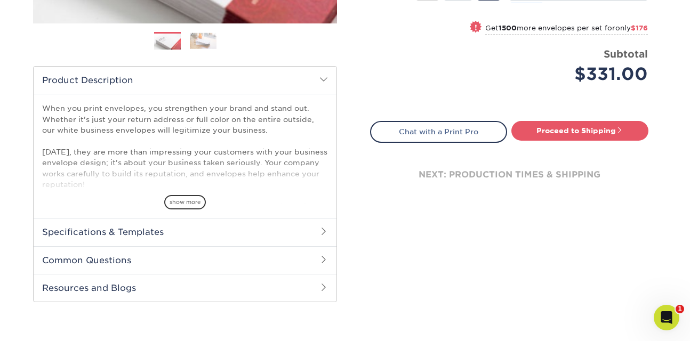
scroll to position [307, 0]
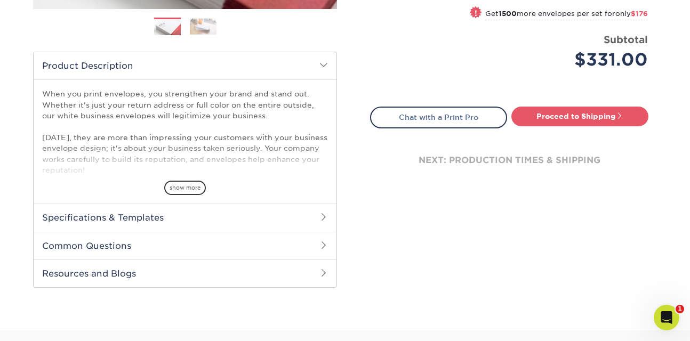
click at [316, 216] on h2 "Specifications & Templates" at bounding box center [185, 218] width 303 height 28
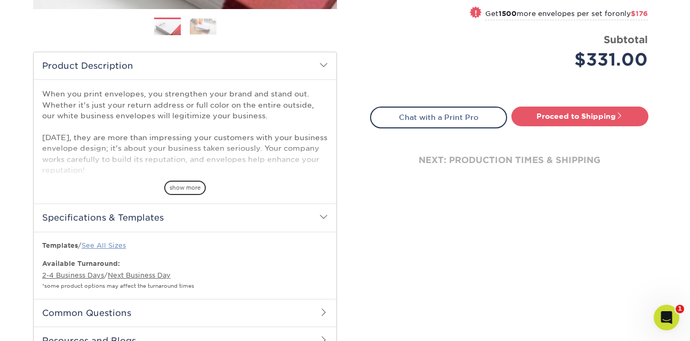
click at [98, 245] on link "See All Sizes" at bounding box center [104, 245] width 44 height 8
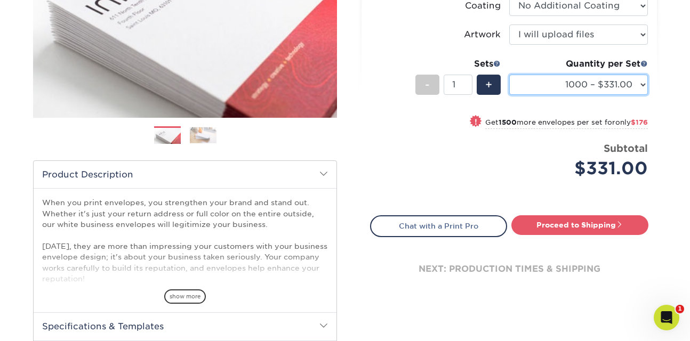
scroll to position [220, 0]
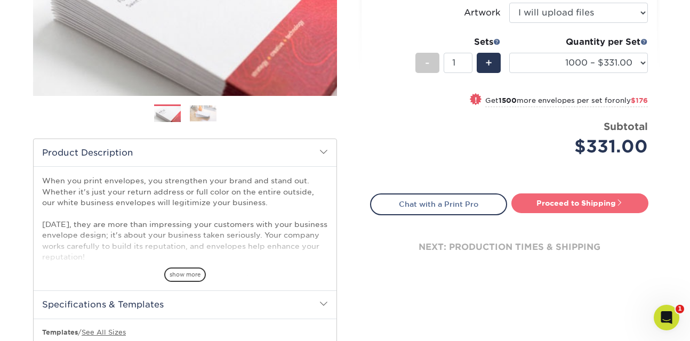
click at [559, 198] on link "Proceed to Shipping" at bounding box center [579, 202] width 137 height 19
type input "Set 1"
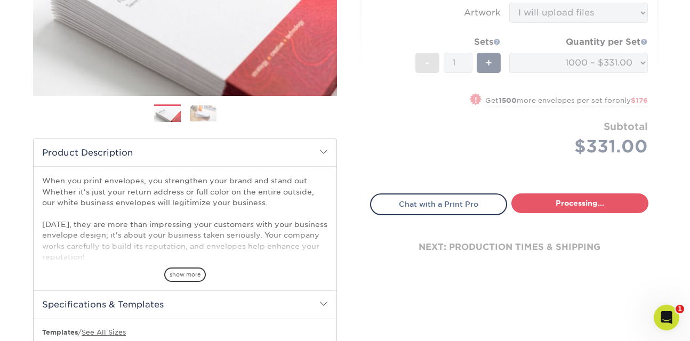
select select "99096935-5ad8-4de9-bfb1-453b8896b839"
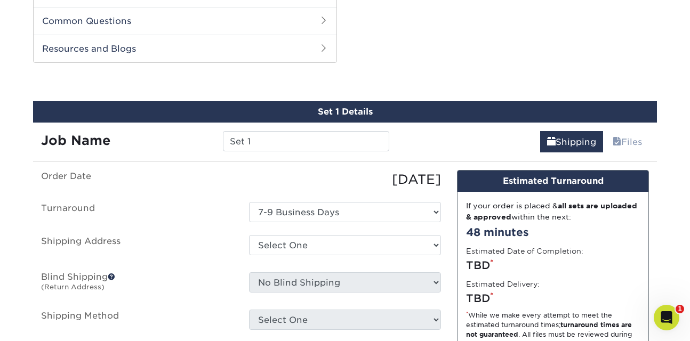
scroll to position [609, 0]
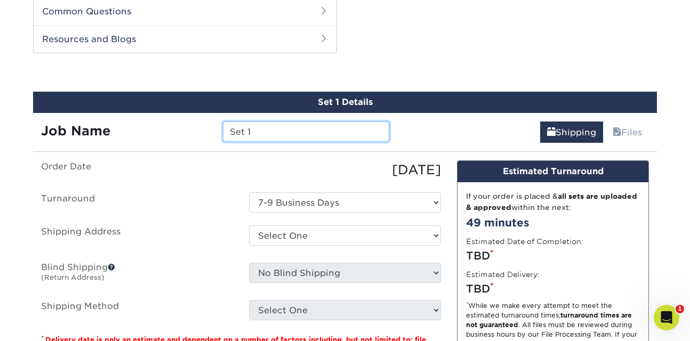
click at [346, 138] on input "Set 1" at bounding box center [306, 132] width 166 height 20
paste input "DV_AnnualFund_25-26_A7 ENV"
type input "DV_AnnualFund_25-26_A7 ENV"
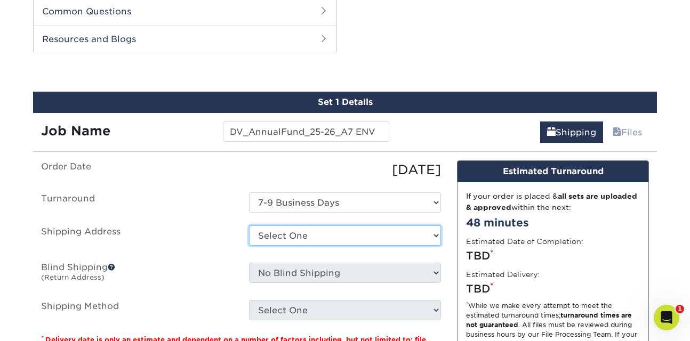
select select "274074"
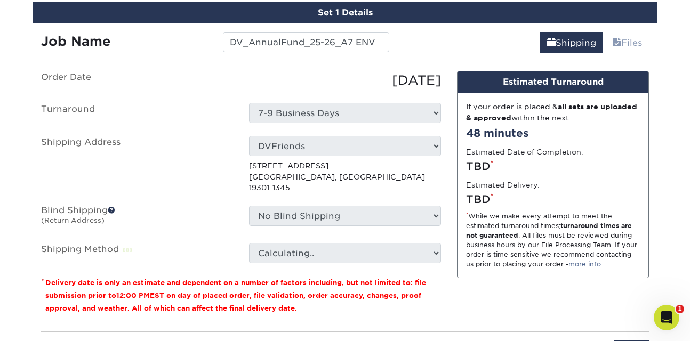
scroll to position [713, 0]
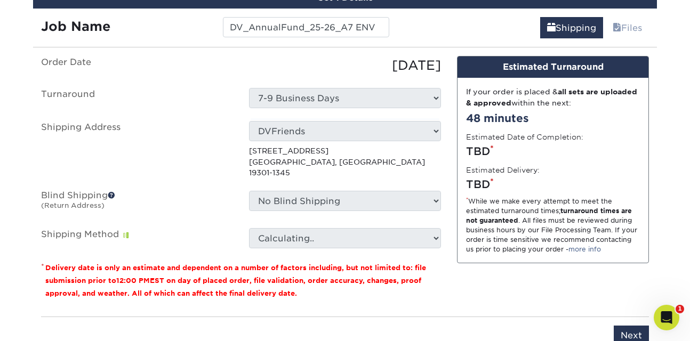
click at [357, 171] on ul "Order Date 09/19/2025 Turnaround Select One 7-9 Business Days Shipping Address …" at bounding box center [241, 152] width 400 height 192
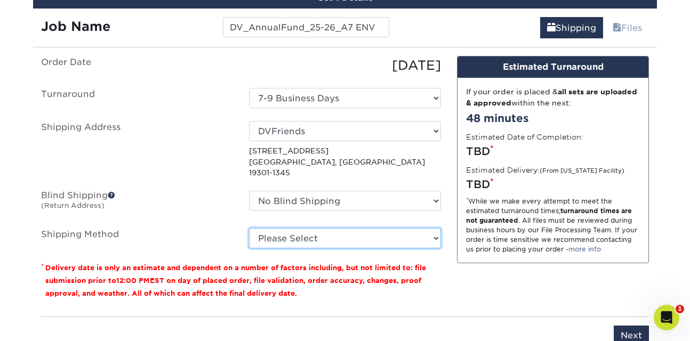
select select "03"
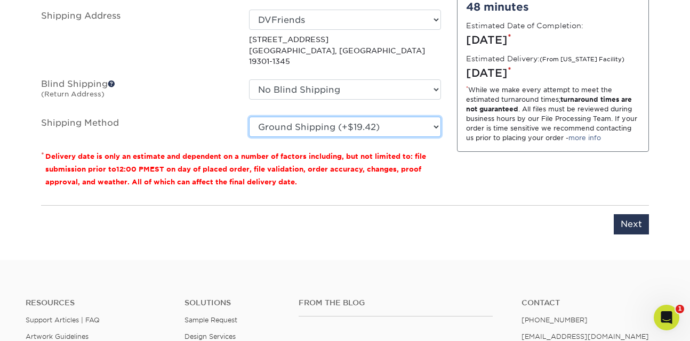
scroll to position [835, 0]
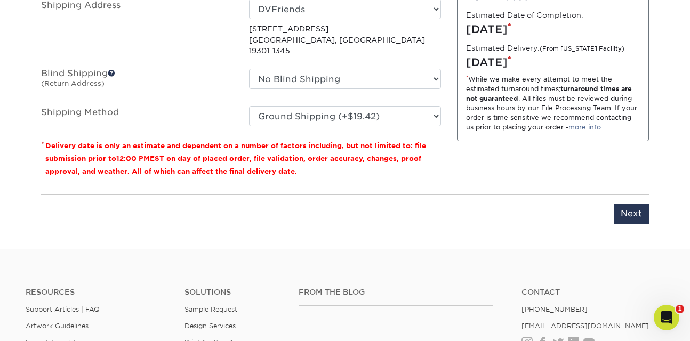
click at [651, 205] on div "You've choosen mailing services! If you have a csv address list please upload i…" at bounding box center [345, 85] width 624 height 303
click at [629, 204] on input "Next" at bounding box center [630, 214] width 35 height 20
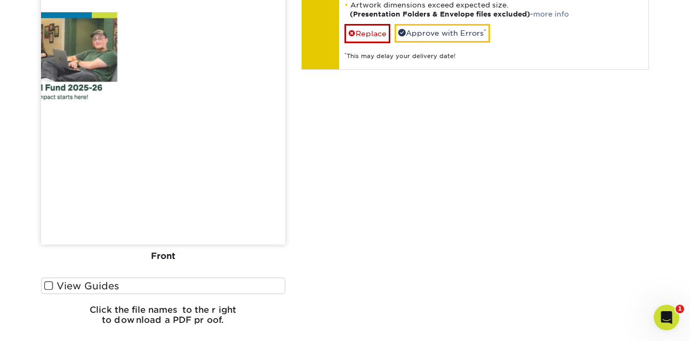
scroll to position [871, 0]
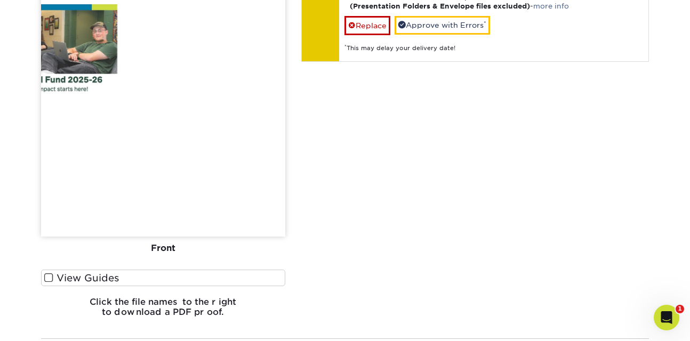
click at [132, 279] on label "View Guides" at bounding box center [163, 278] width 244 height 17
click at [0, 0] on input "View Guides" at bounding box center [0, 0] width 0 height 0
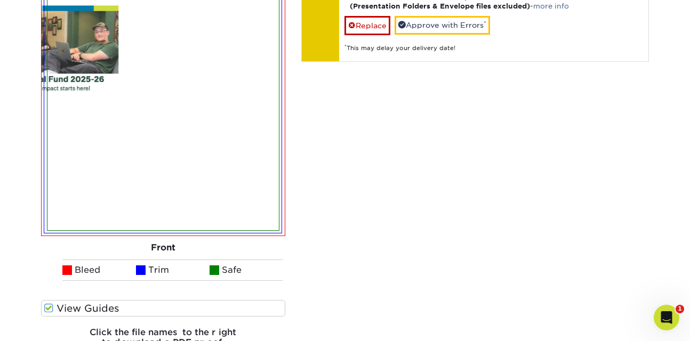
click at [132, 279] on li "Bleed" at bounding box center [99, 270] width 74 height 21
click at [78, 305] on label "View Guides" at bounding box center [163, 308] width 244 height 17
click at [0, 0] on input "View Guides" at bounding box center [0, 0] width 0 height 0
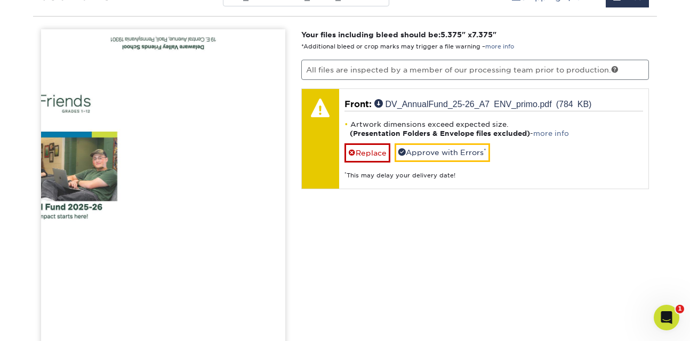
scroll to position [684, 0]
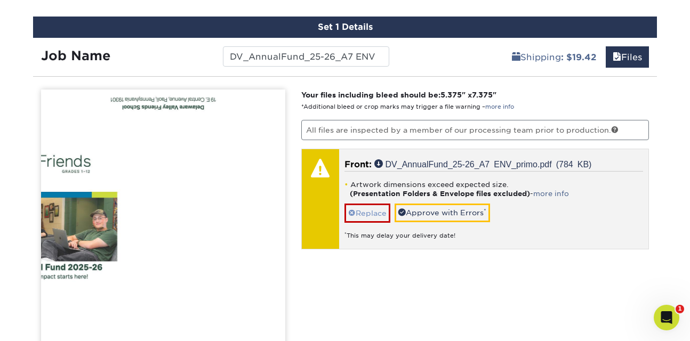
click at [376, 204] on link "Replace" at bounding box center [367, 213] width 46 height 19
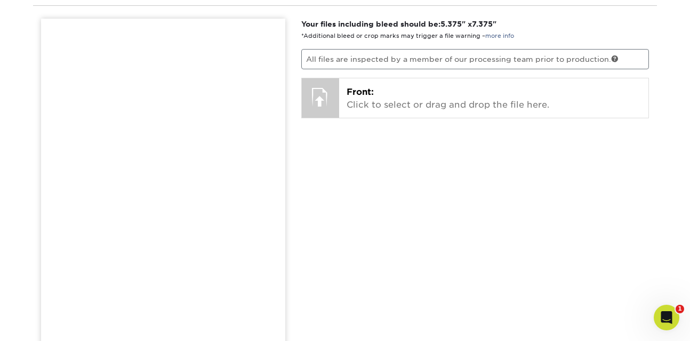
scroll to position [722, 0]
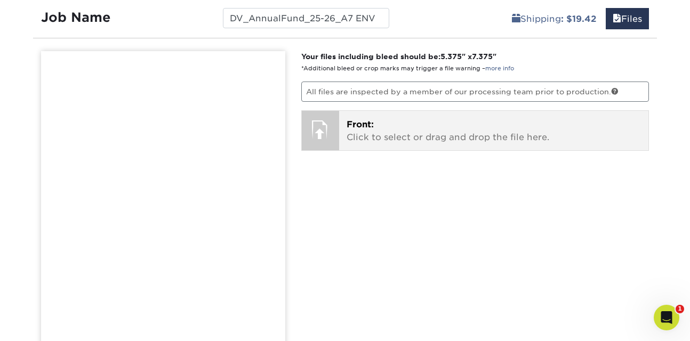
click at [355, 127] on span "Front:" at bounding box center [359, 124] width 27 height 10
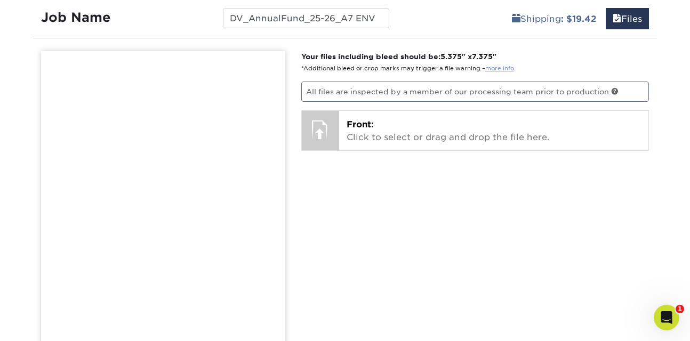
click at [501, 68] on link "more info" at bounding box center [499, 68] width 29 height 7
click at [403, 87] on p "All files are inspected by a member of our processing team prior to production." at bounding box center [475, 92] width 348 height 20
click at [225, 148] on img at bounding box center [163, 218] width 244 height 335
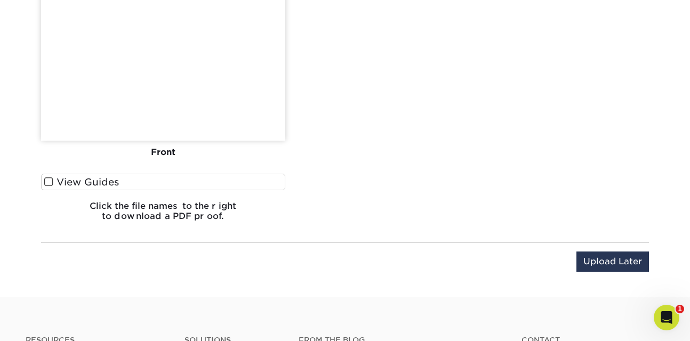
scroll to position [983, 0]
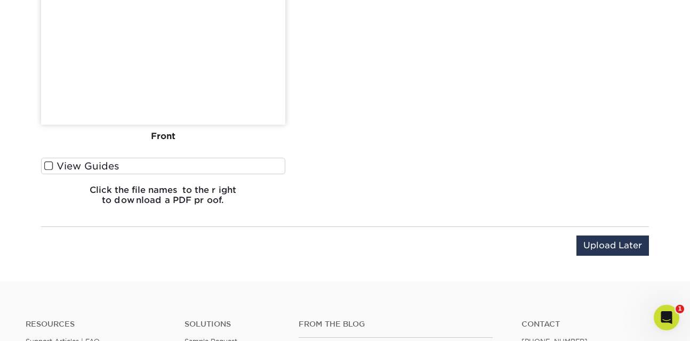
click at [213, 192] on h6 "Click the file names to the right to download a PDF proof." at bounding box center [163, 199] width 244 height 29
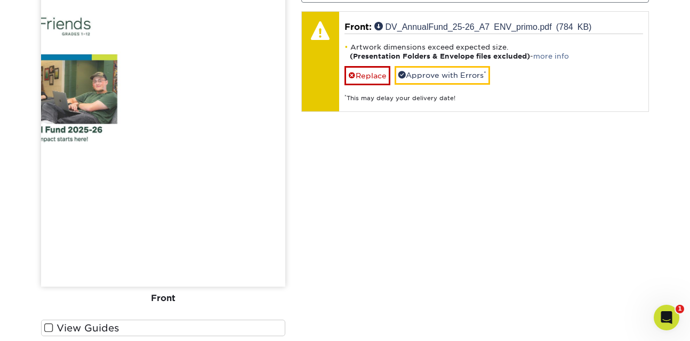
scroll to position [798, 0]
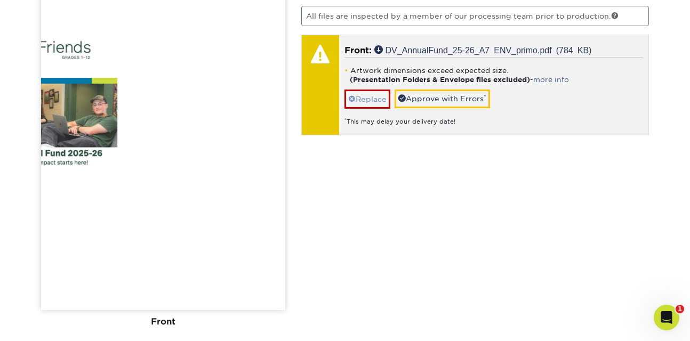
click at [362, 94] on link "Replace" at bounding box center [367, 99] width 46 height 19
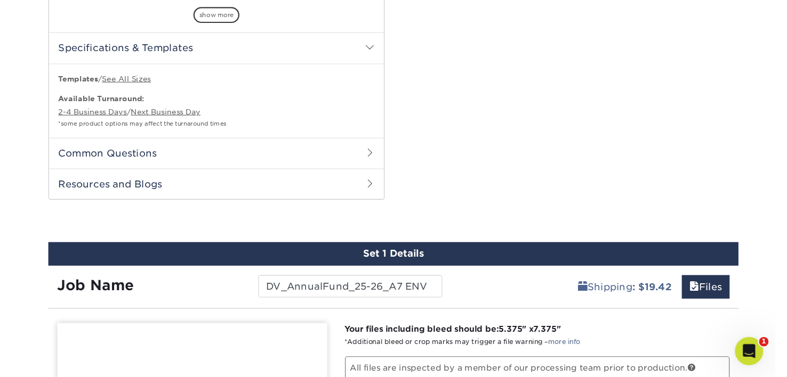
scroll to position [482, 0]
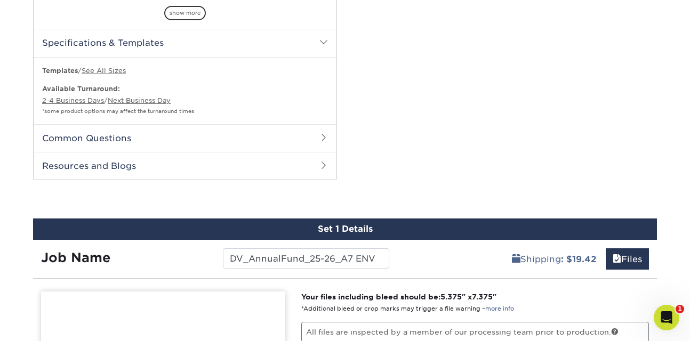
click at [279, 38] on h2 "Specifications & Templates" at bounding box center [185, 43] width 303 height 28
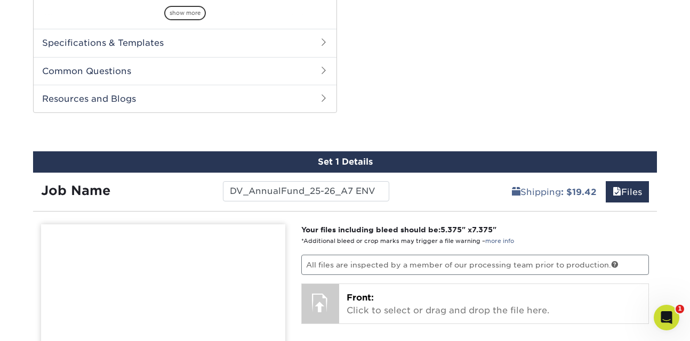
click at [325, 42] on span at bounding box center [323, 42] width 9 height 9
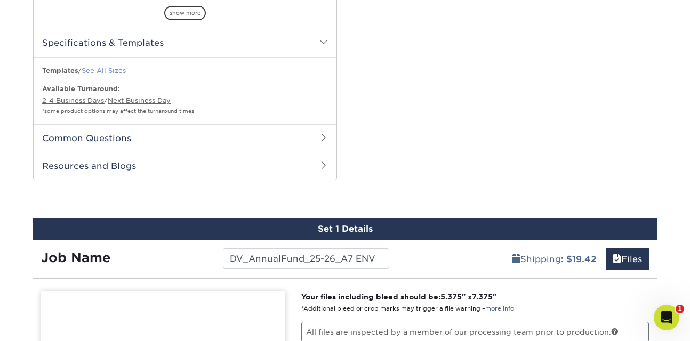
click at [106, 67] on link "See All Sizes" at bounding box center [104, 71] width 44 height 8
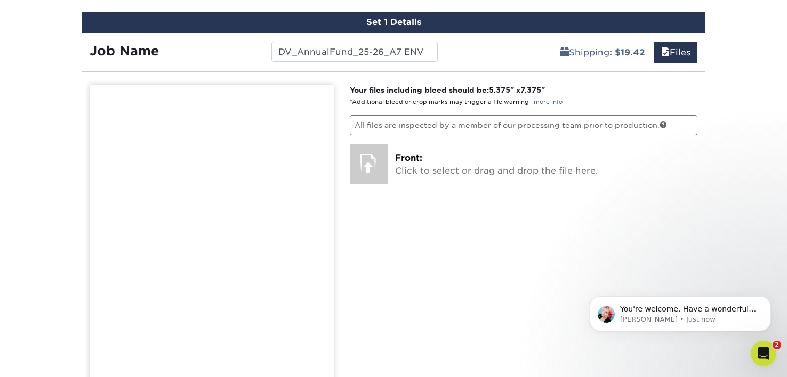
scroll to position [0, 0]
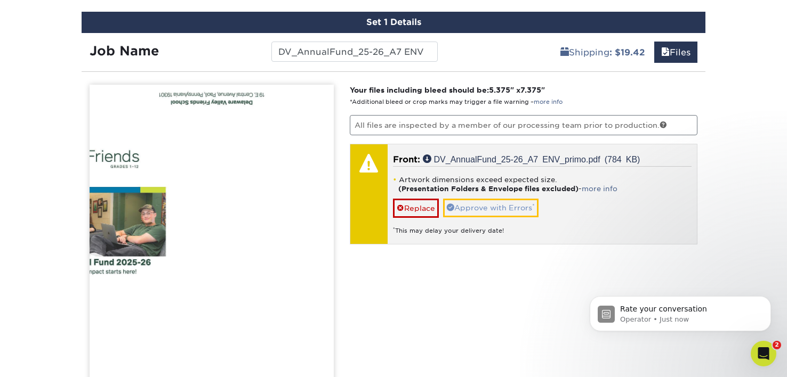
click at [477, 205] on link "Approve with Errors *" at bounding box center [490, 208] width 95 height 18
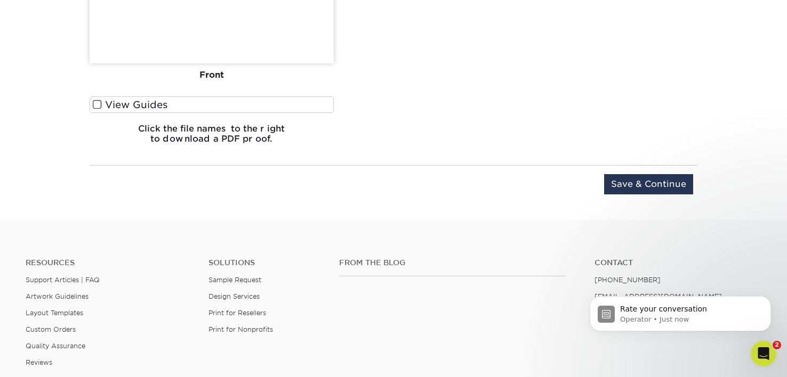
scroll to position [1065, 0]
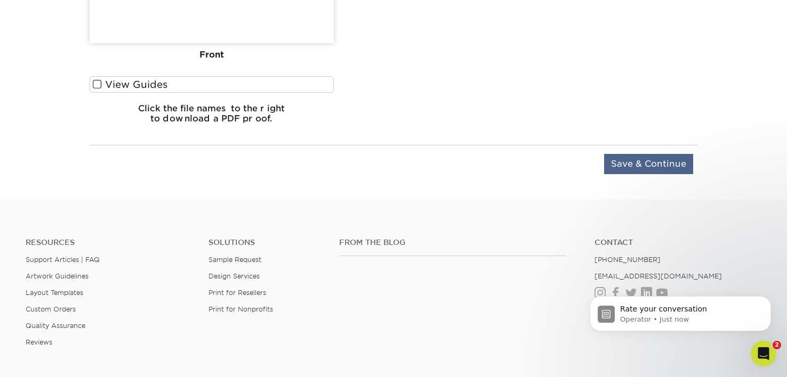
click at [624, 169] on input "Save & Continue" at bounding box center [648, 164] width 89 height 20
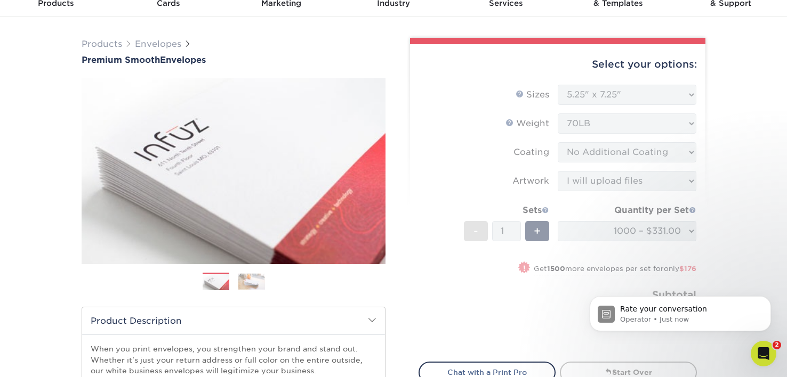
scroll to position [48, 0]
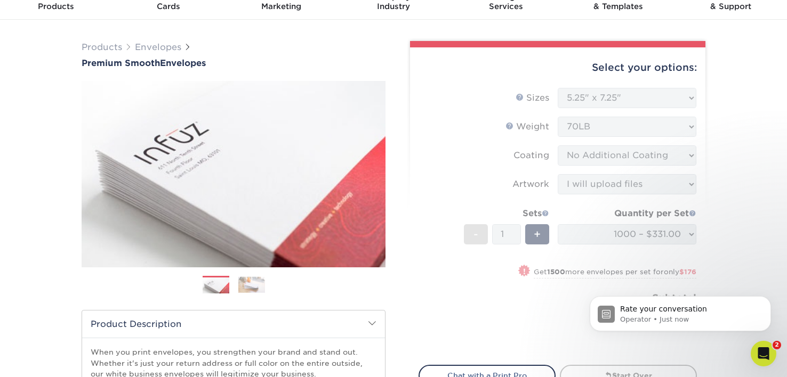
click at [471, 162] on form "Sizes Help Sizes Please Select 8.875" x 3.875" 4.125" x 9.5" 5.25" x 7.25" 9" x…" at bounding box center [557, 220] width 278 height 265
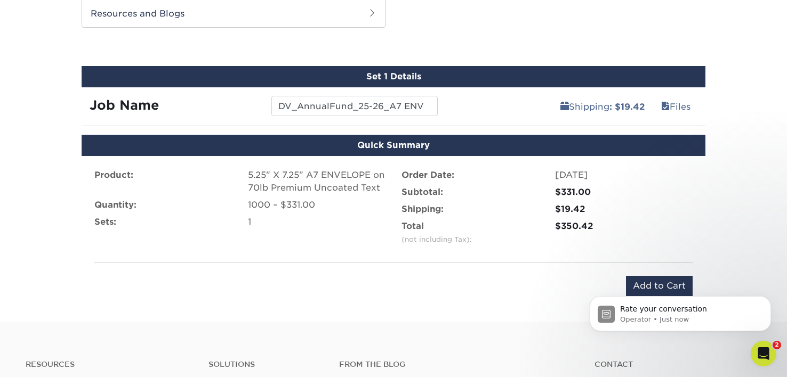
scroll to position [634, 0]
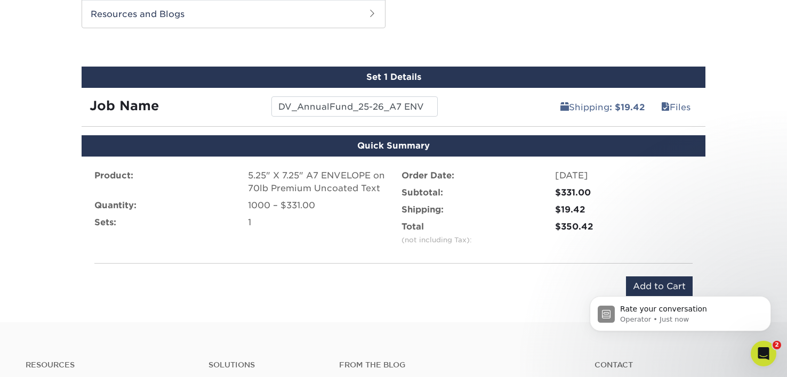
click at [657, 285] on body "Rate your conversation Operator • Just now" at bounding box center [680, 311] width 205 height 66
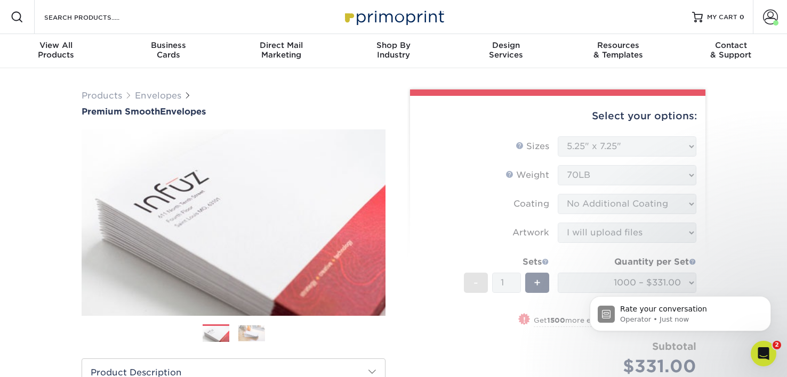
scroll to position [0, 0]
click at [689, 298] on icon "Dismiss notification" at bounding box center [767, 299] width 4 height 4
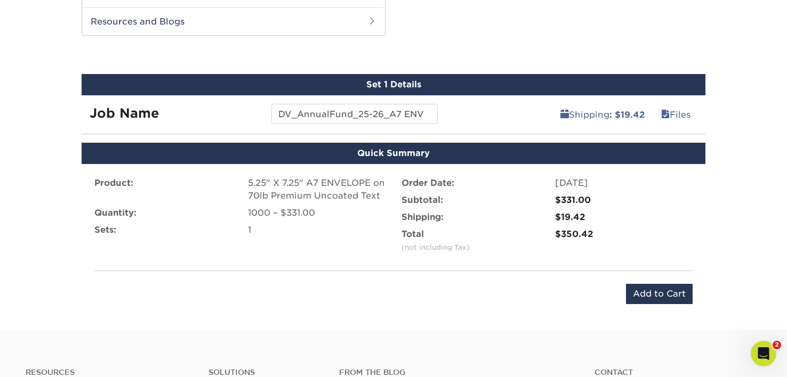
scroll to position [627, 0]
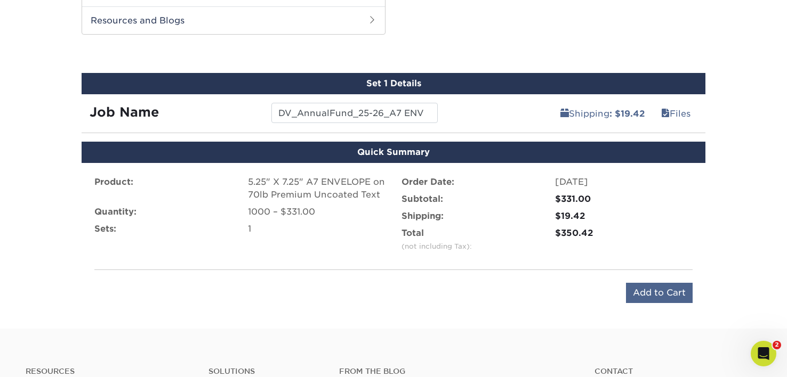
click at [649, 287] on input "Add to Cart" at bounding box center [659, 293] width 67 height 20
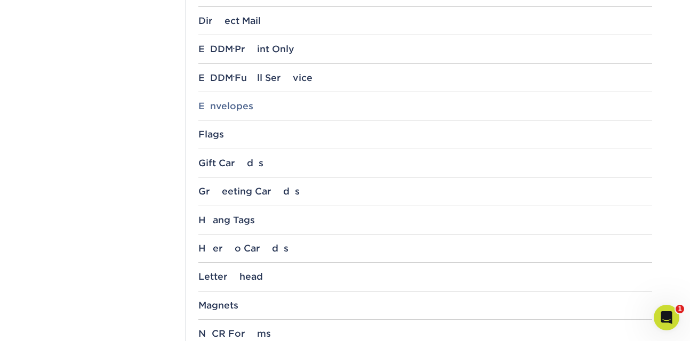
scroll to position [731, 0]
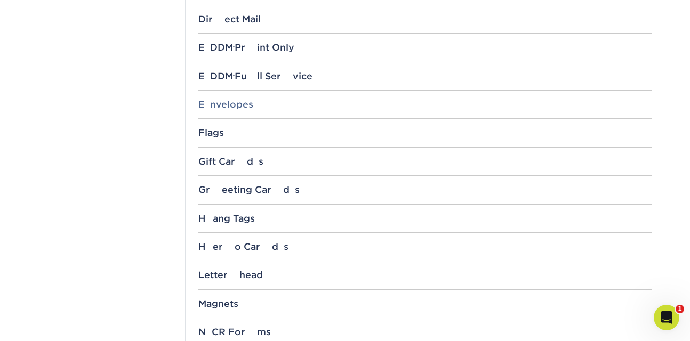
click at [217, 99] on div "Envelopes" at bounding box center [425, 104] width 454 height 11
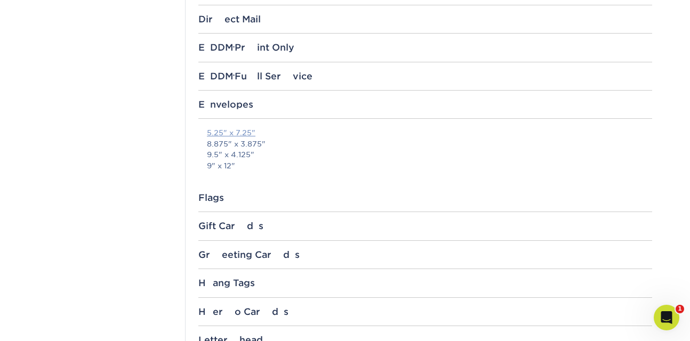
click at [239, 128] on link "5.25" x 7.25"" at bounding box center [231, 132] width 48 height 9
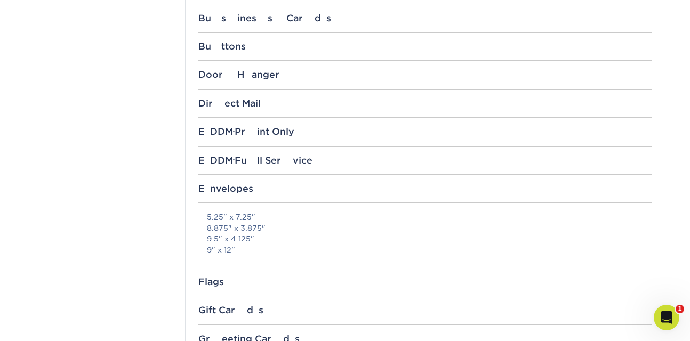
scroll to position [645, 0]
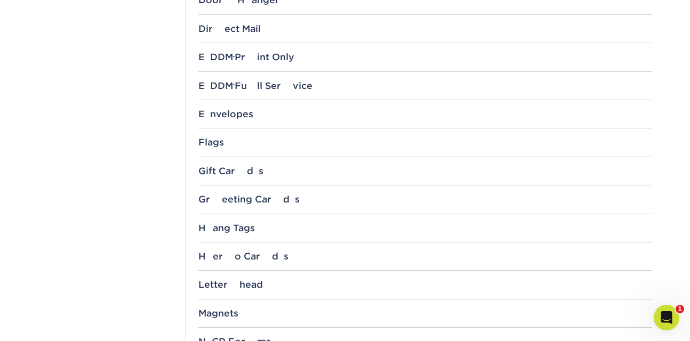
scroll to position [727, 0]
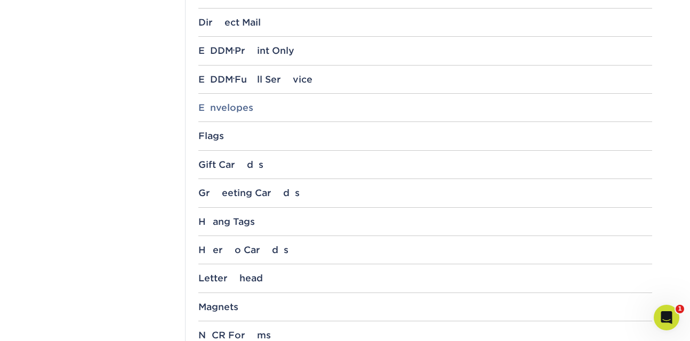
click at [230, 107] on div "Envelopes" at bounding box center [425, 107] width 454 height 11
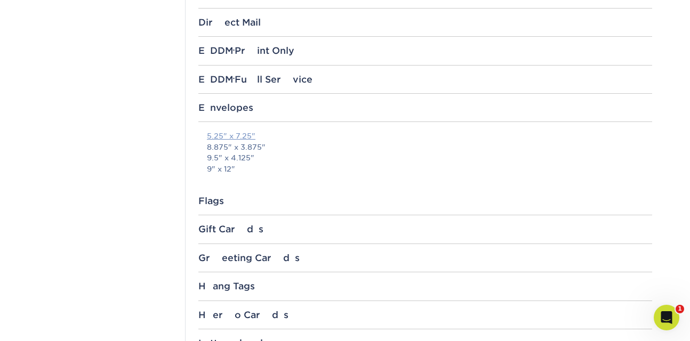
click at [246, 134] on link "5.25" x 7.25"" at bounding box center [231, 136] width 48 height 9
click at [673, 328] on div "Open Intercom Messenger" at bounding box center [665, 316] width 26 height 26
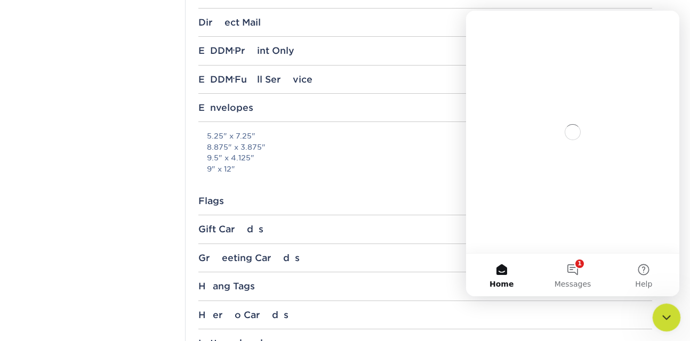
scroll to position [0, 0]
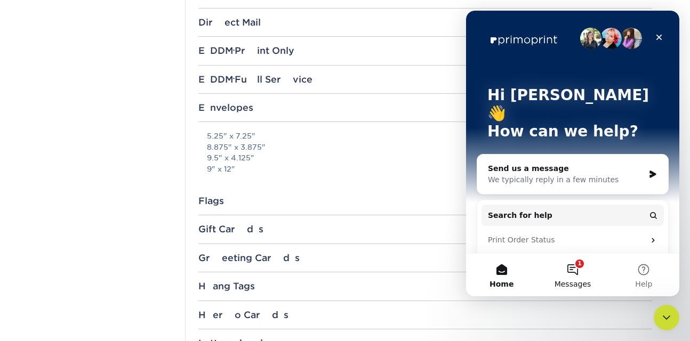
click at [572, 277] on button "1 Messages" at bounding box center [572, 275] width 71 height 43
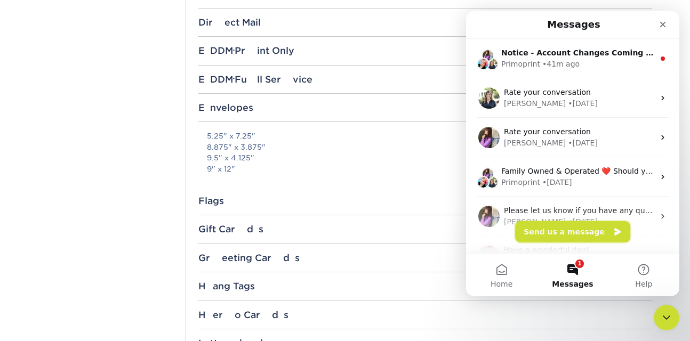
click at [560, 226] on button "Send us a message" at bounding box center [572, 231] width 115 height 21
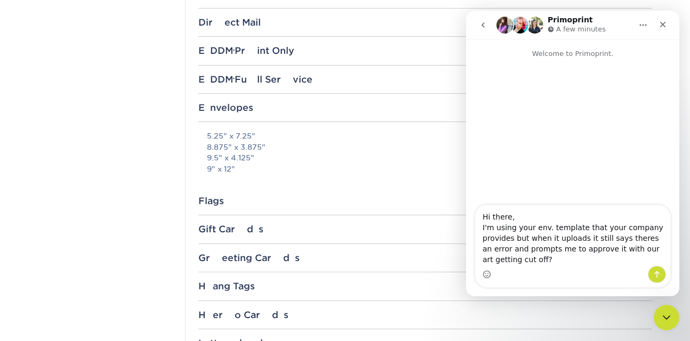
type textarea "Hi there, I'm using your env. template that your company provides but when it u…"
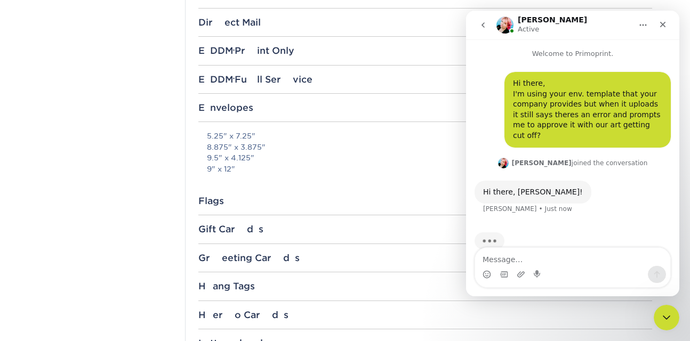
scroll to position [7, 0]
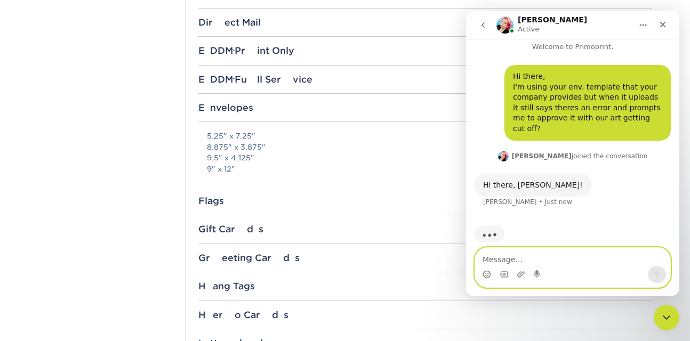
click at [556, 256] on textarea "Message…" at bounding box center [572, 257] width 195 height 18
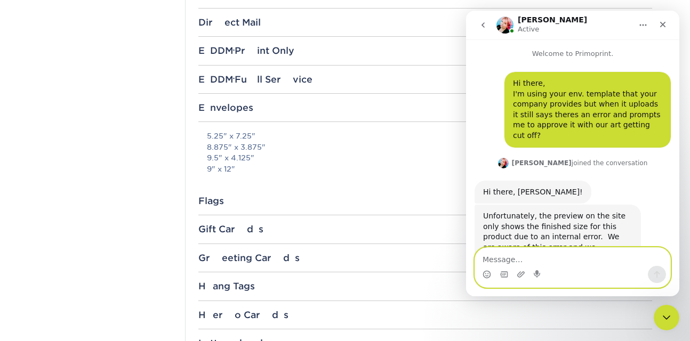
scroll to position [61, 0]
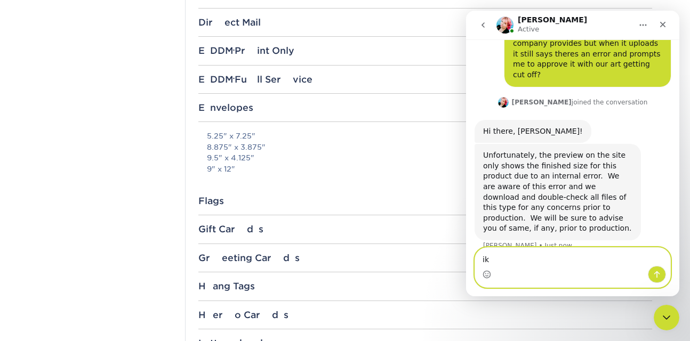
type textarea "i"
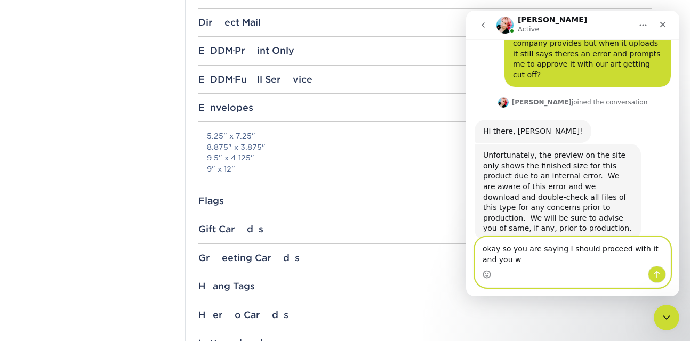
scroll to position [71, 0]
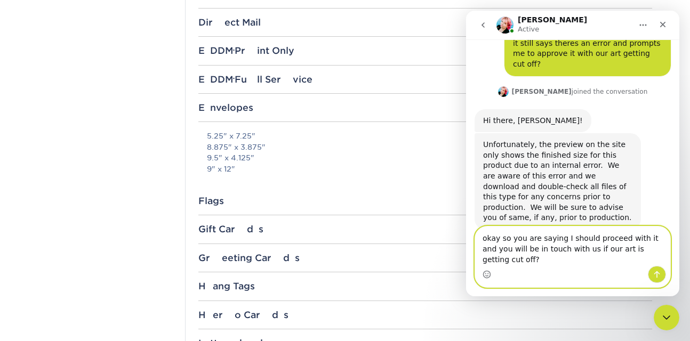
type textarea "okay so you are saying I should proceed with it and you will be in touch with u…"
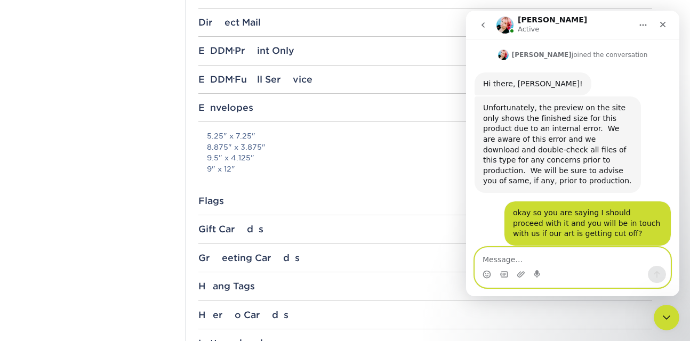
scroll to position [144, 0]
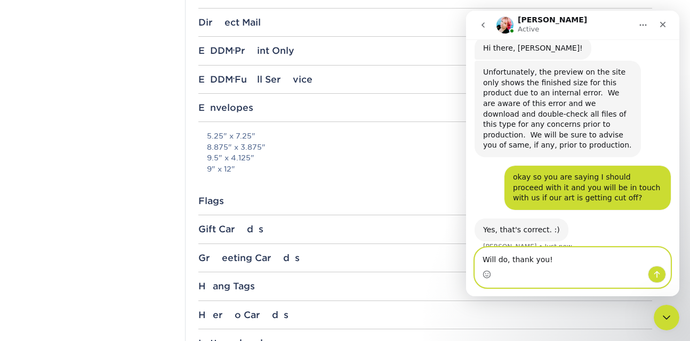
type textarea "Will do, thank you!"
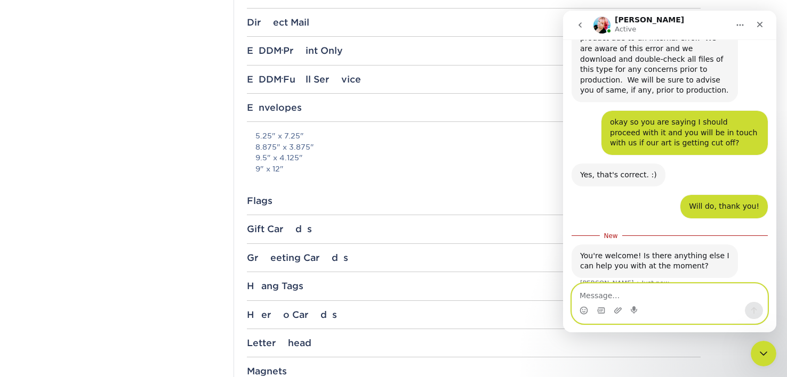
scroll to position [198, 0]
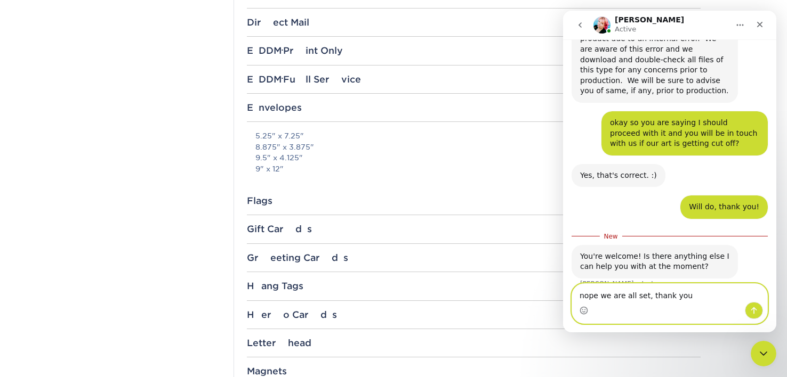
type textarea "nope we are all set, thank you!"
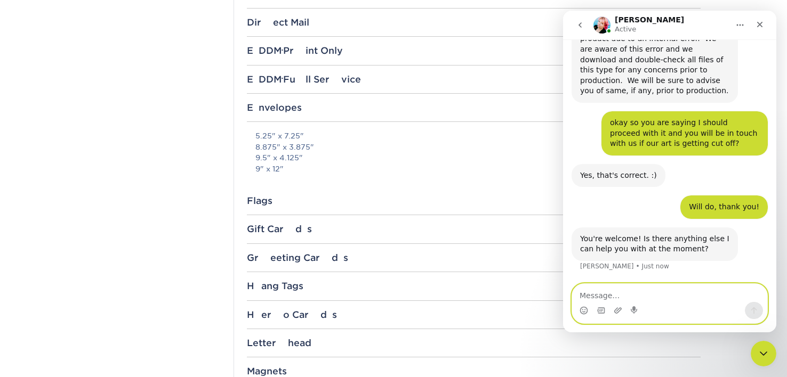
scroll to position [212, 0]
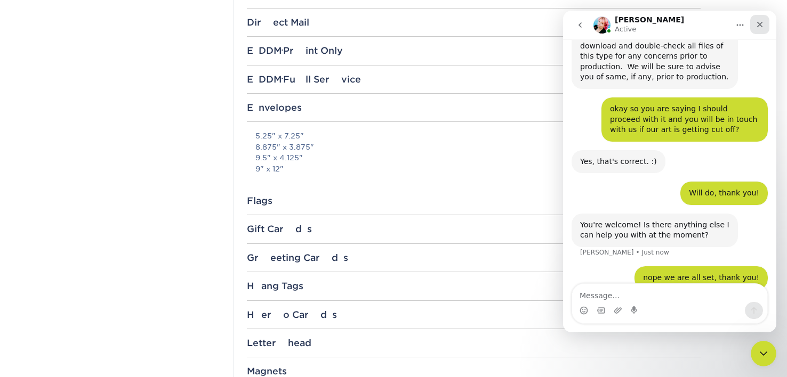
click at [689, 23] on icon "Close" at bounding box center [760, 25] width 6 height 6
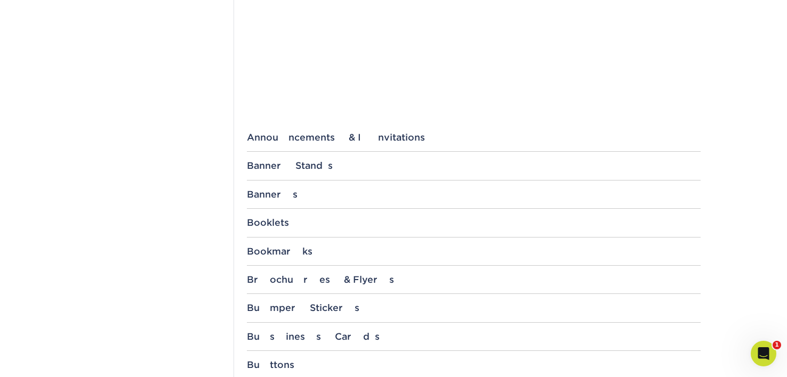
scroll to position [283, 0]
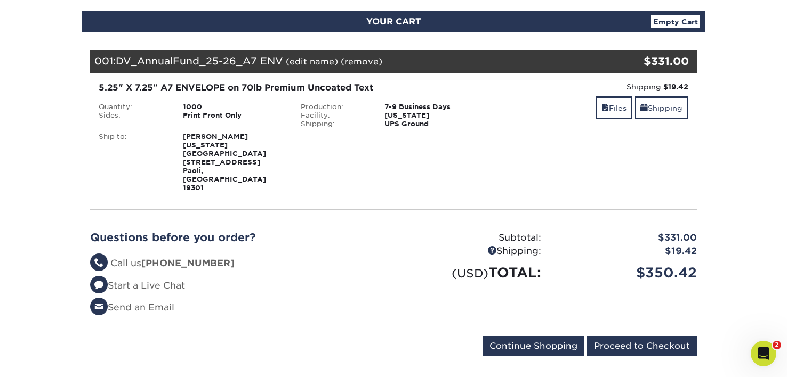
scroll to position [117, 0]
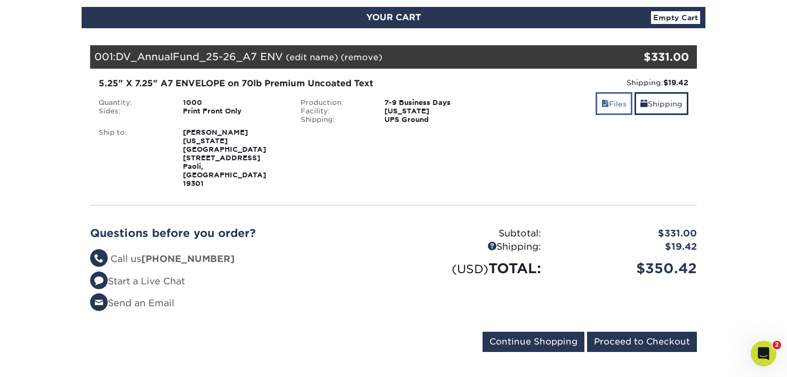
click at [603, 109] on link "Files" at bounding box center [613, 103] width 37 height 23
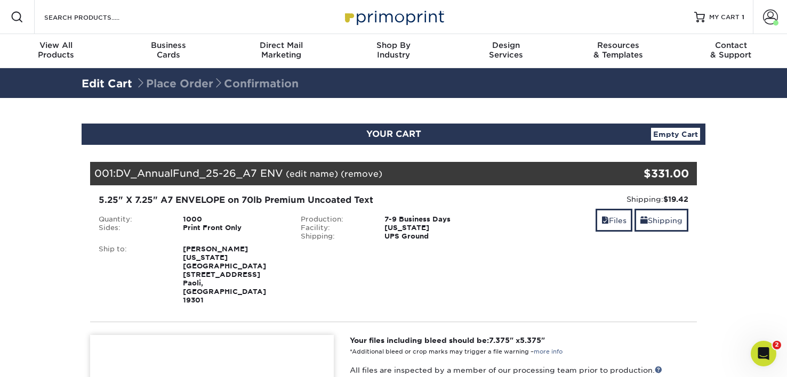
scroll to position [0, 0]
